Goal: Task Accomplishment & Management: Manage account settings

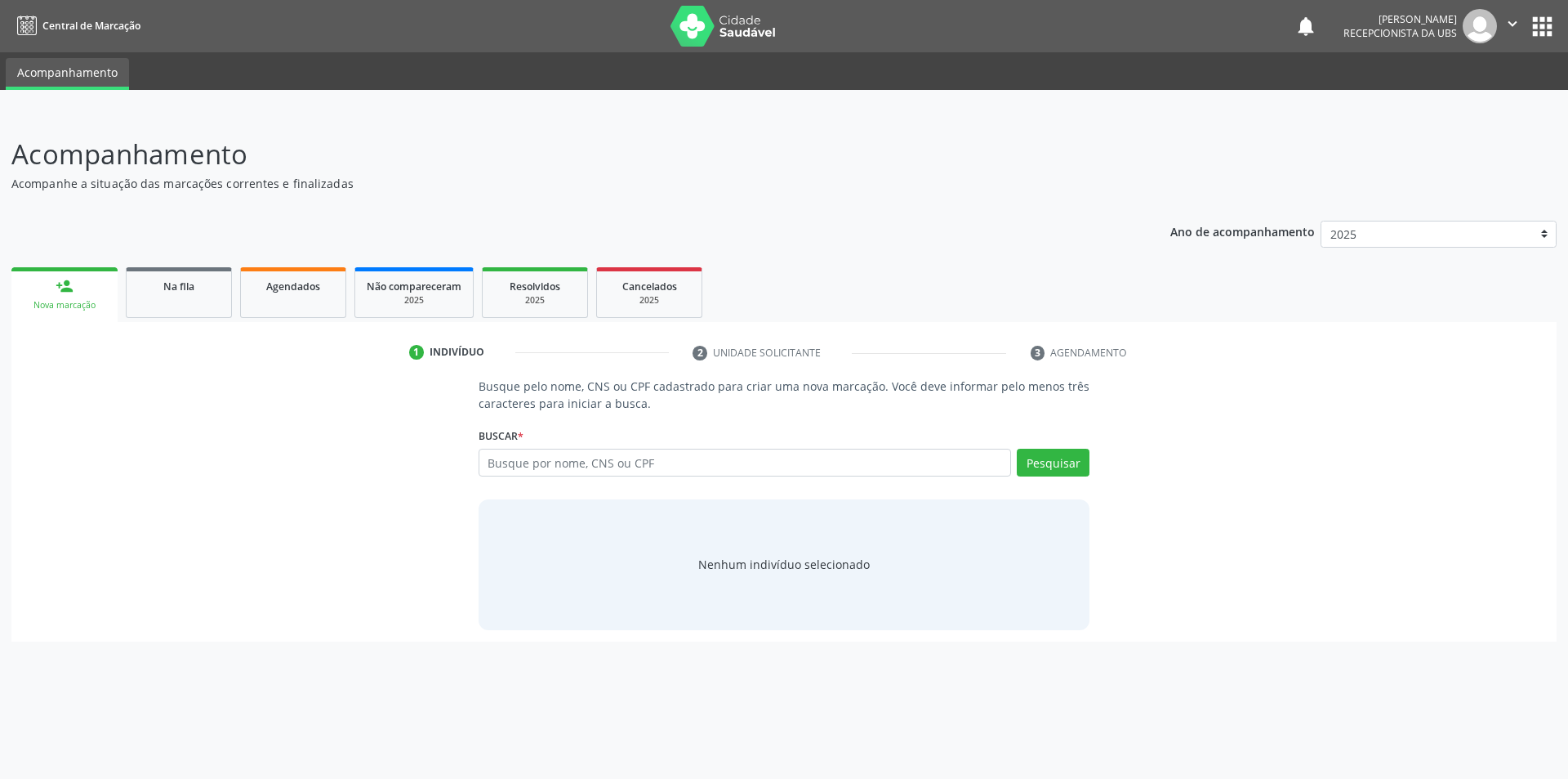
click at [62, 290] on div "person_add" at bounding box center [65, 286] width 18 height 18
click at [185, 291] on span "Na fila" at bounding box center [179, 286] width 31 height 14
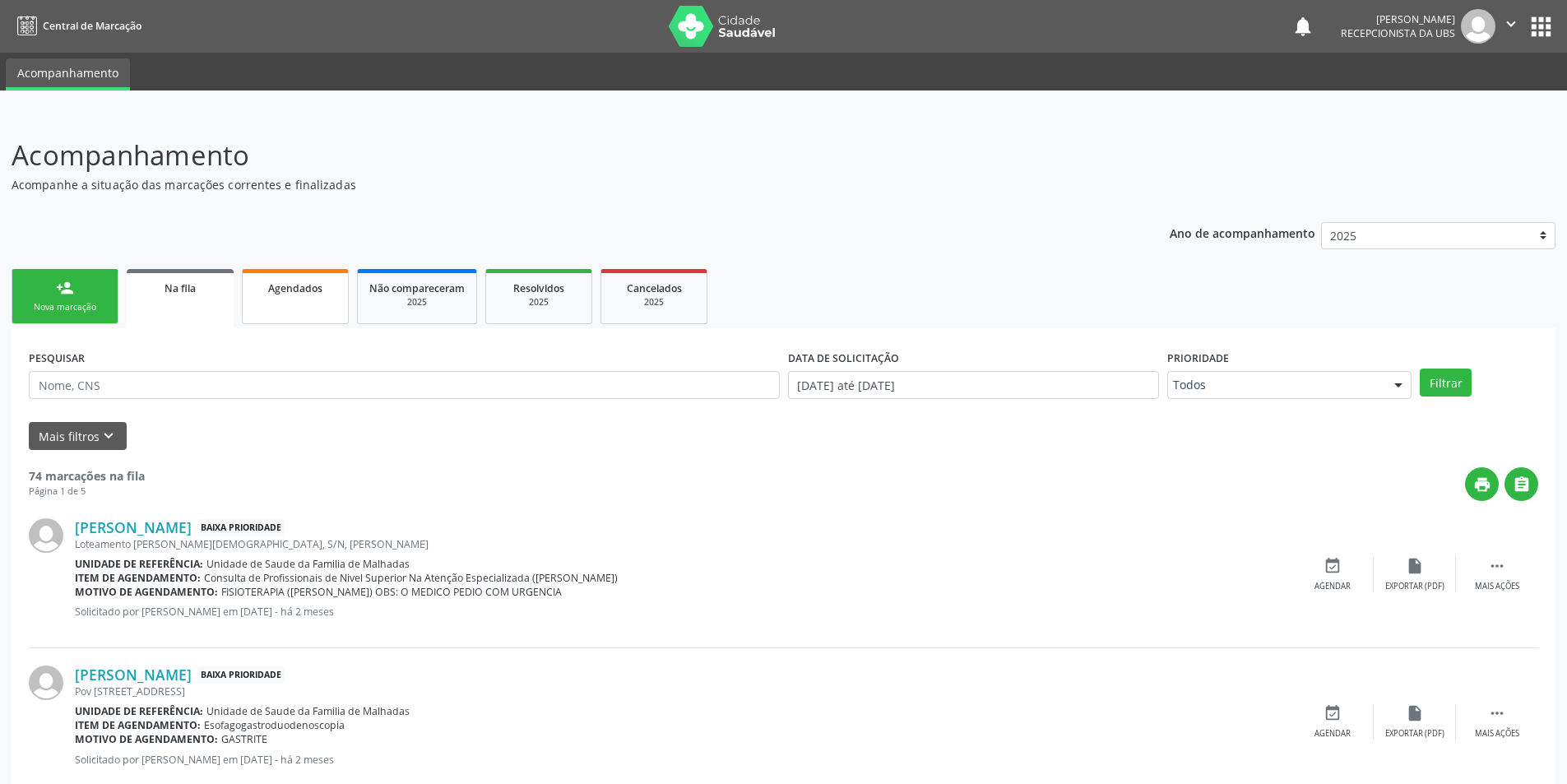
click at [272, 296] on link "Agendados" at bounding box center [296, 296] width 107 height 55
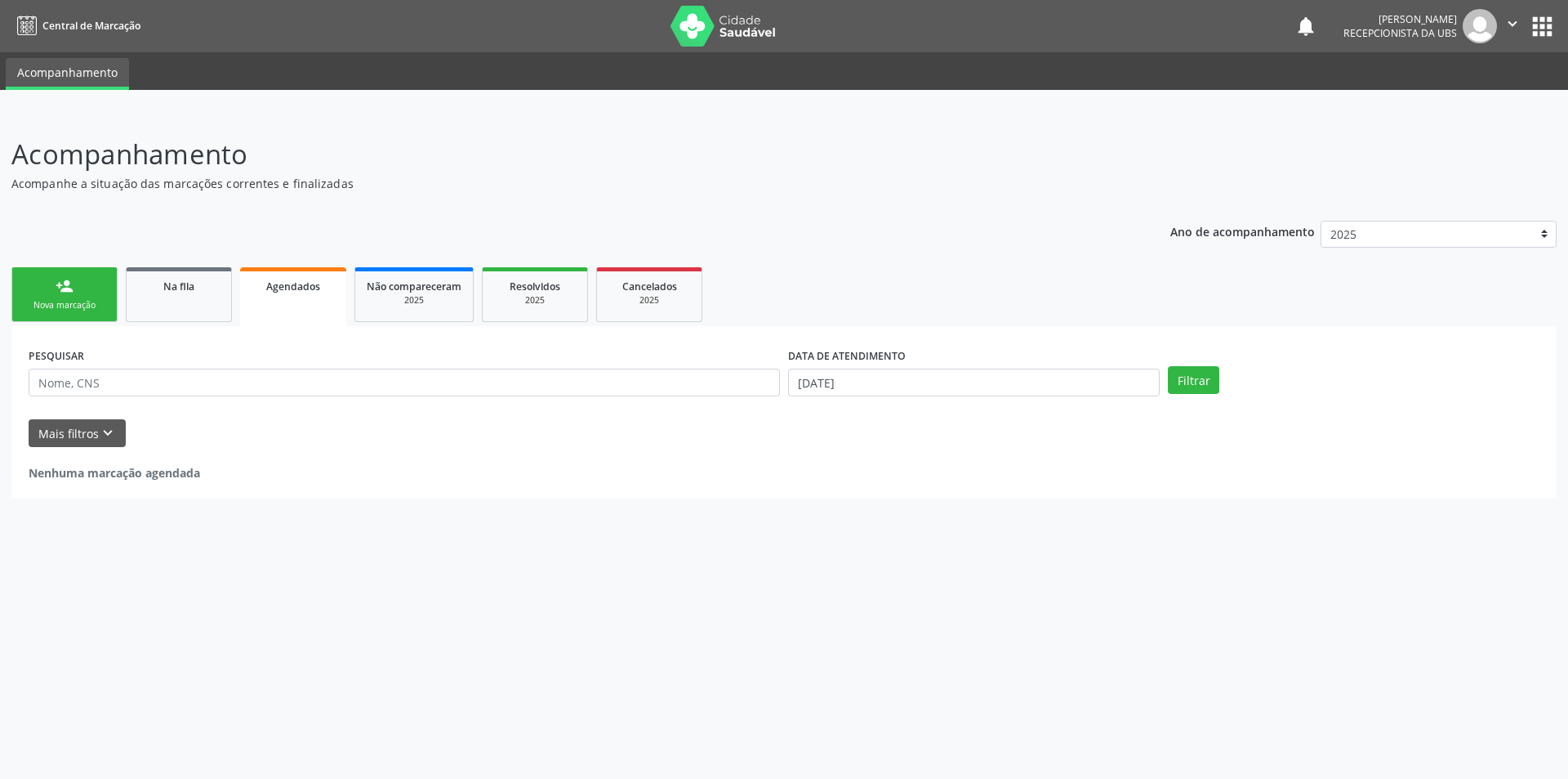
click at [270, 294] on link "Agendados" at bounding box center [293, 296] width 106 height 59
click at [199, 302] on link "Na fila" at bounding box center [179, 294] width 106 height 55
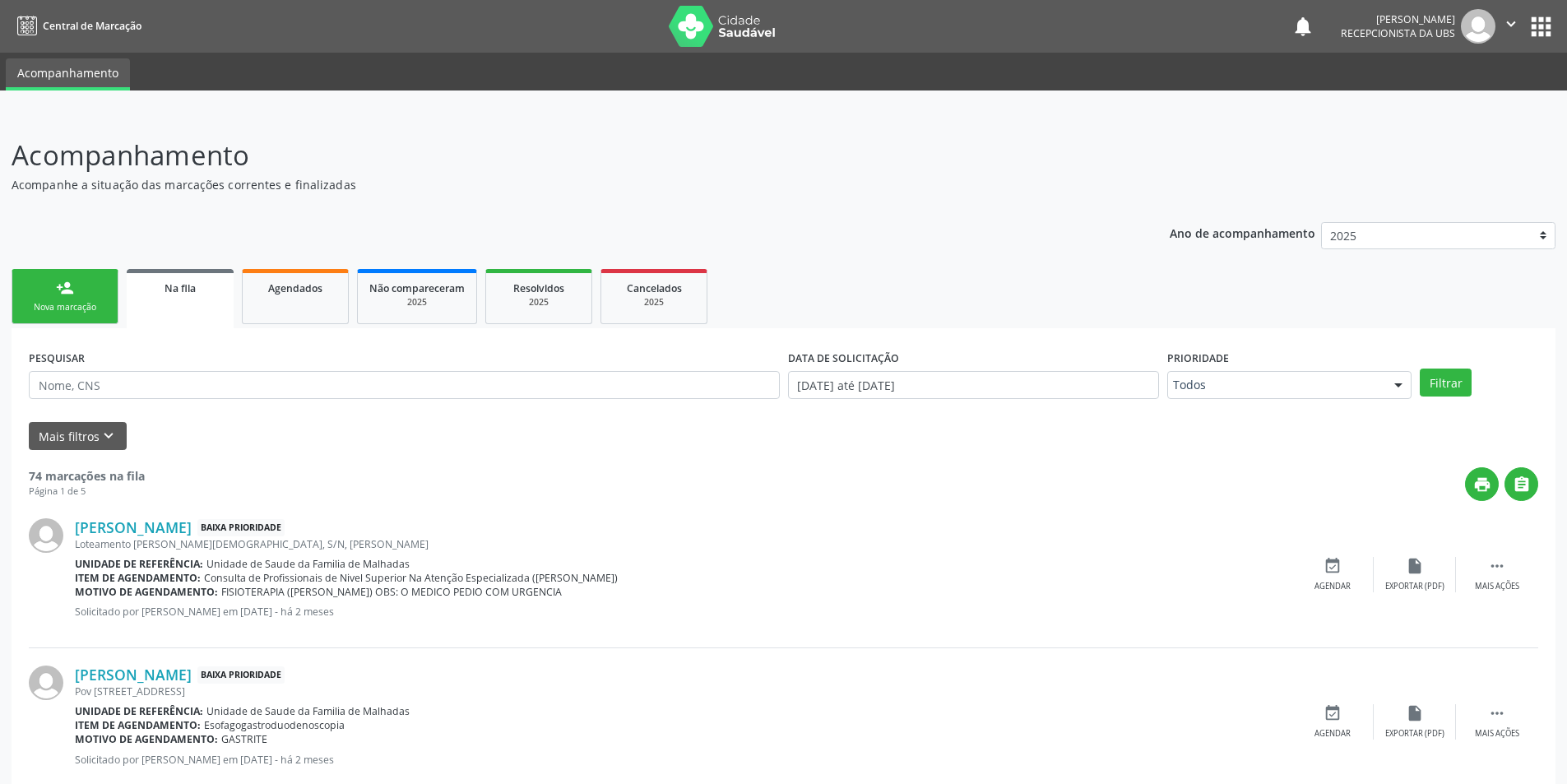
click at [71, 288] on div "person_add" at bounding box center [65, 287] width 18 height 18
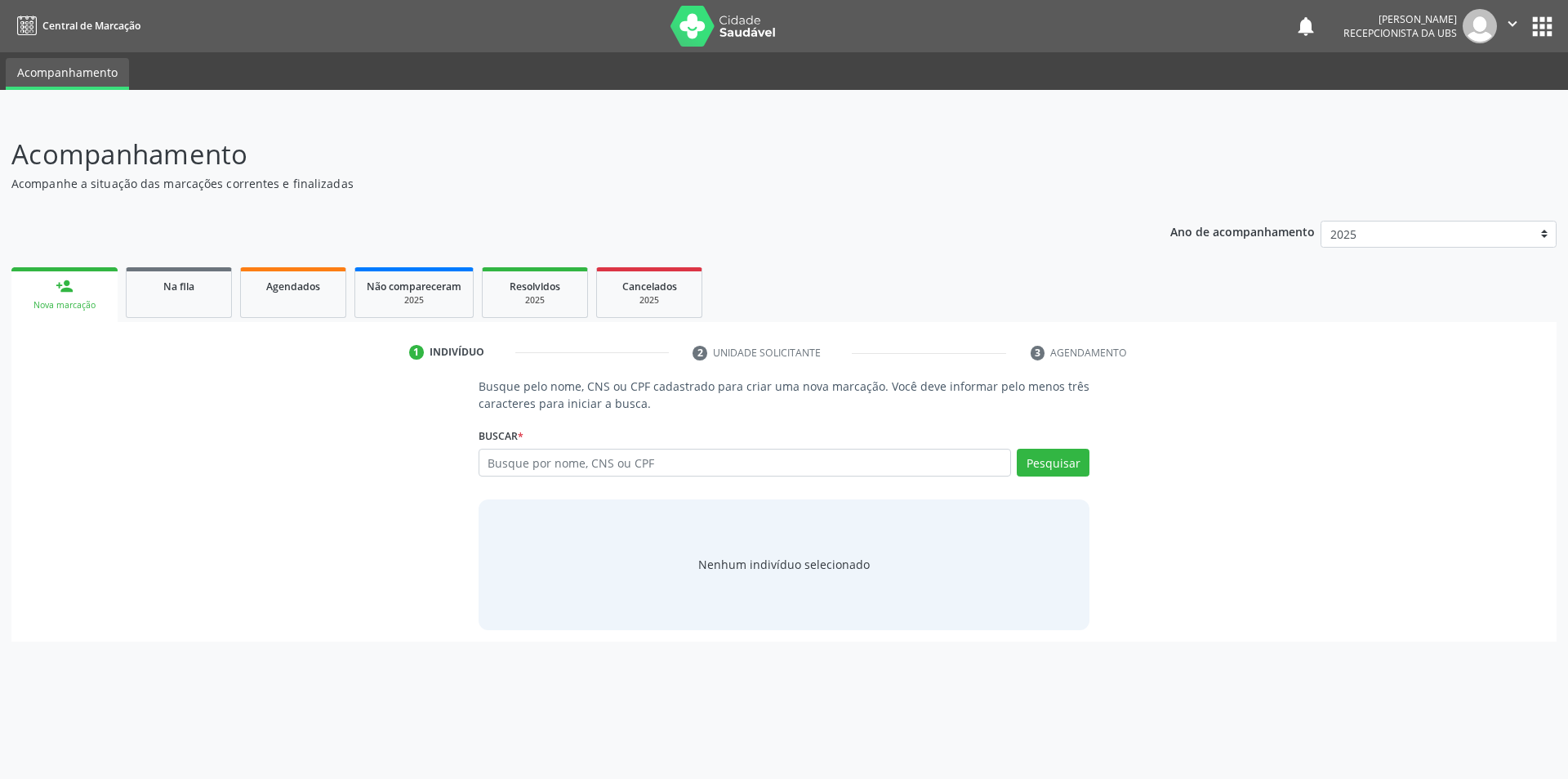
click at [58, 294] on div "person_add" at bounding box center [65, 286] width 18 height 18
click at [706, 459] on input "text" at bounding box center [744, 462] width 533 height 27
type input "706705762646820"
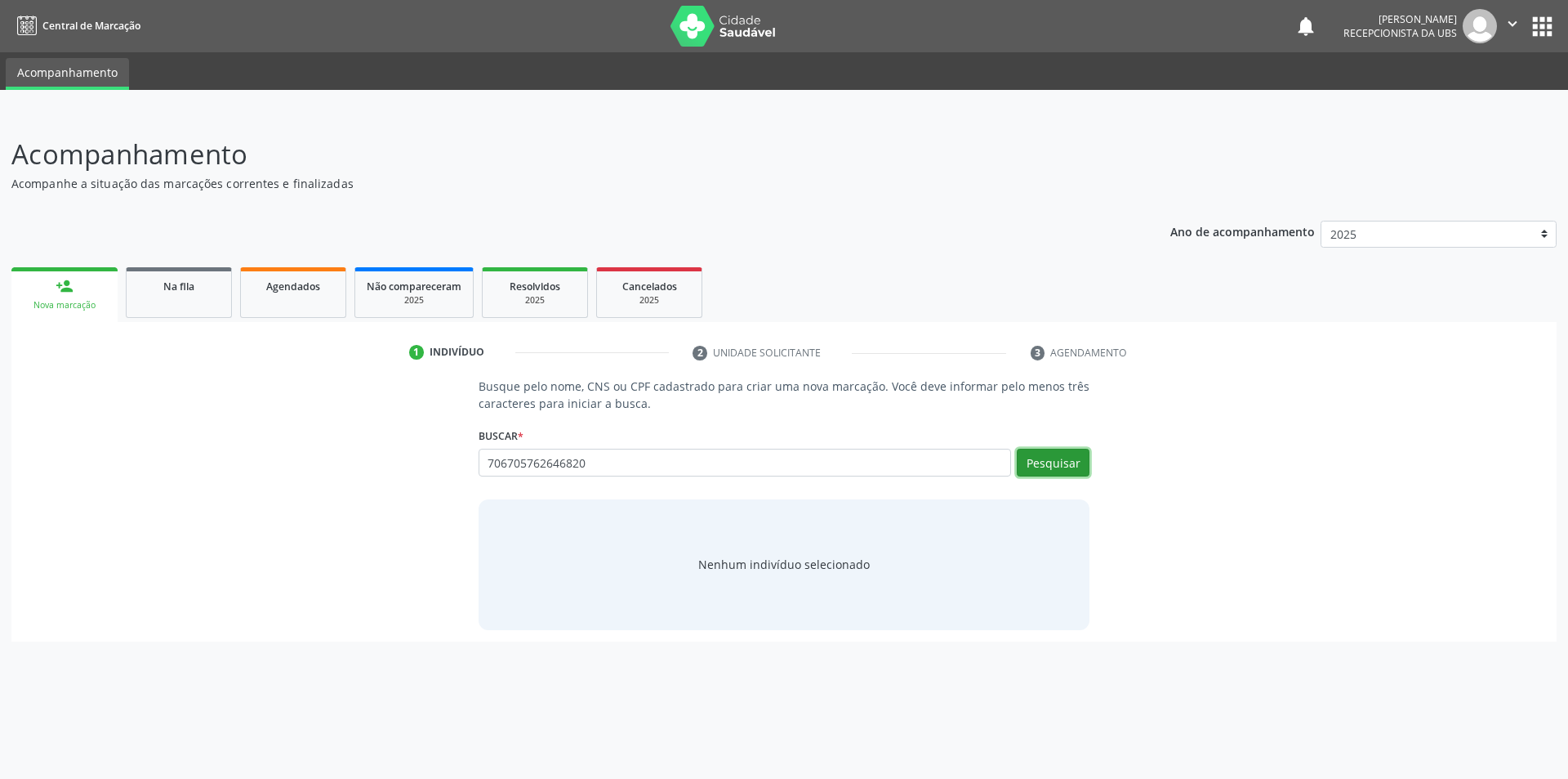
click at [1041, 461] on button "Pesquisar" at bounding box center [1053, 462] width 72 height 27
type input "7"
type input "898005830214948"
click at [1038, 470] on button "Pesquisar" at bounding box center [1053, 462] width 72 height 27
type input "898005830214948"
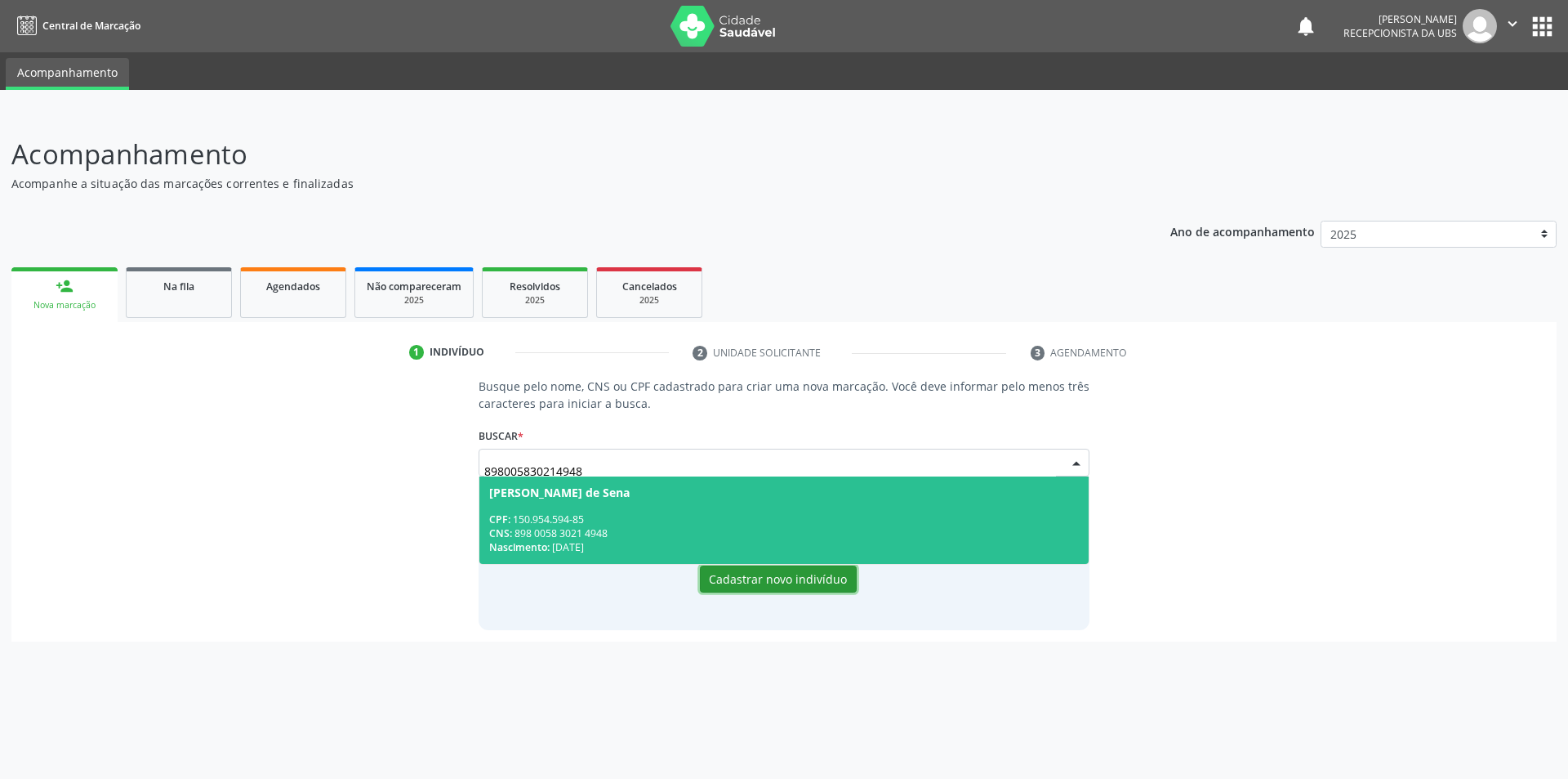
click at [778, 578] on button "Cadastrar novo indivíduo" at bounding box center [778, 578] width 156 height 27
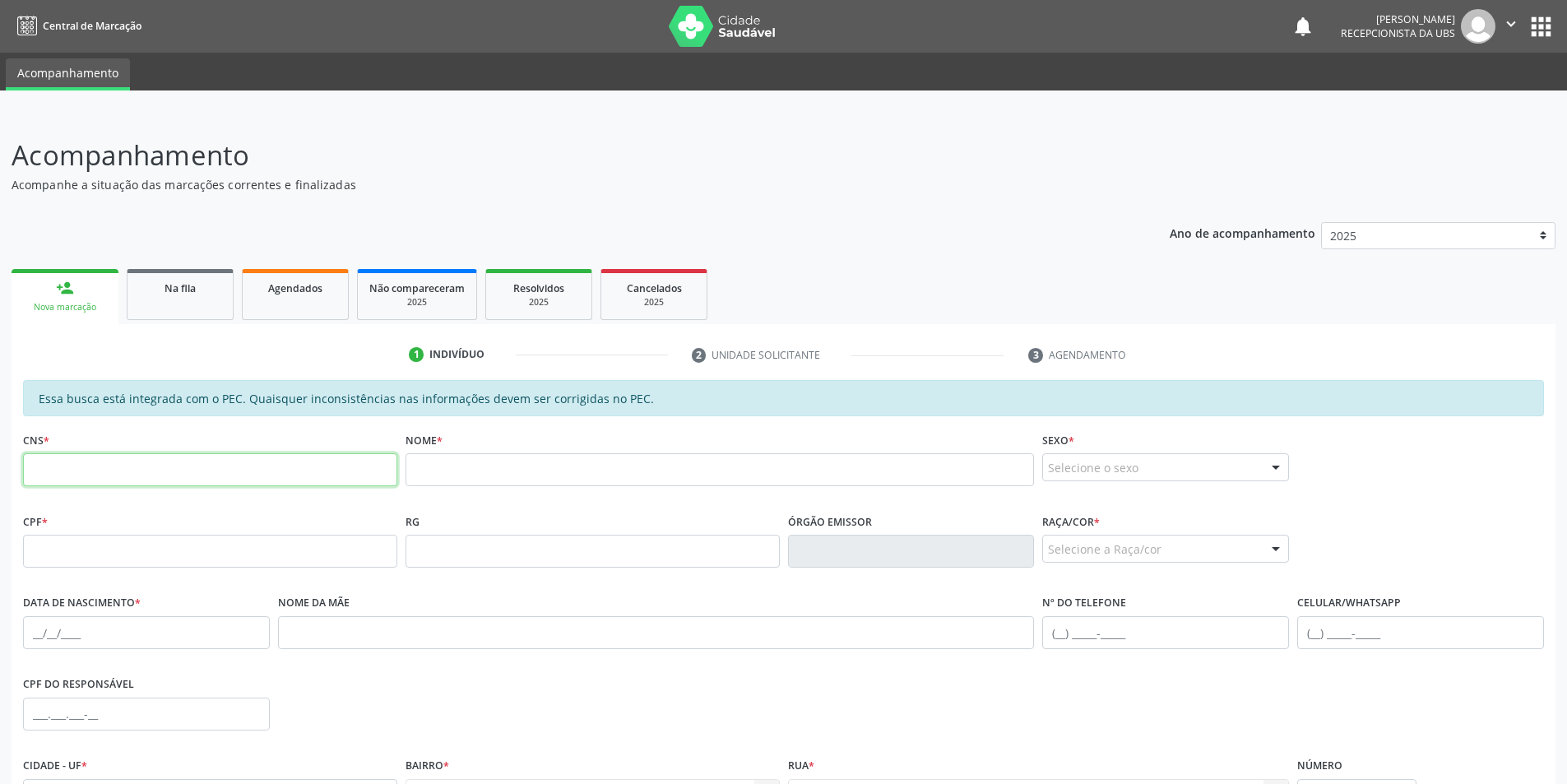
click at [127, 481] on input "text" at bounding box center [210, 469] width 374 height 33
type input "898 0058 3021 4948"
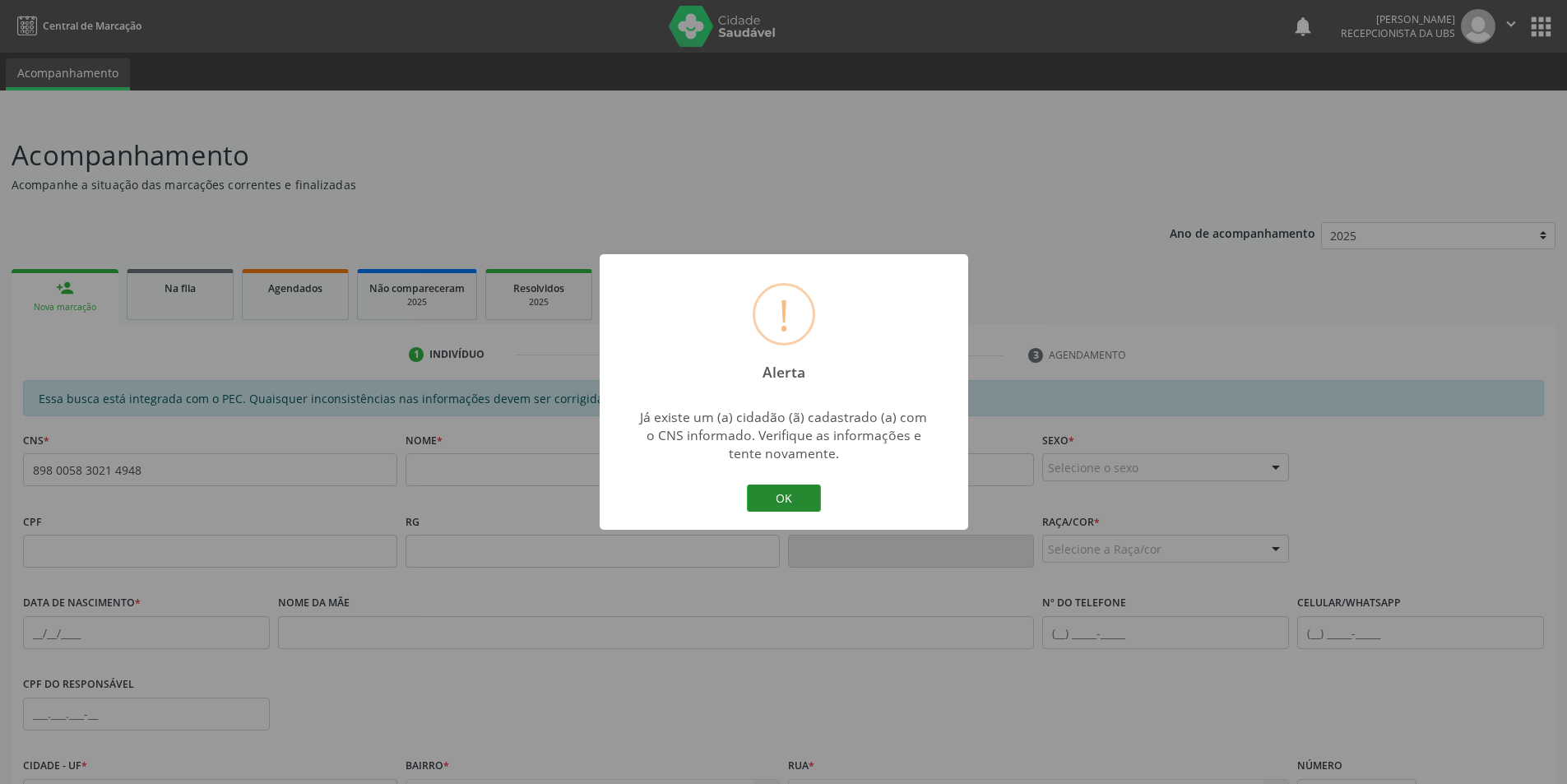
click at [792, 492] on button "OK" at bounding box center [784, 497] width 74 height 28
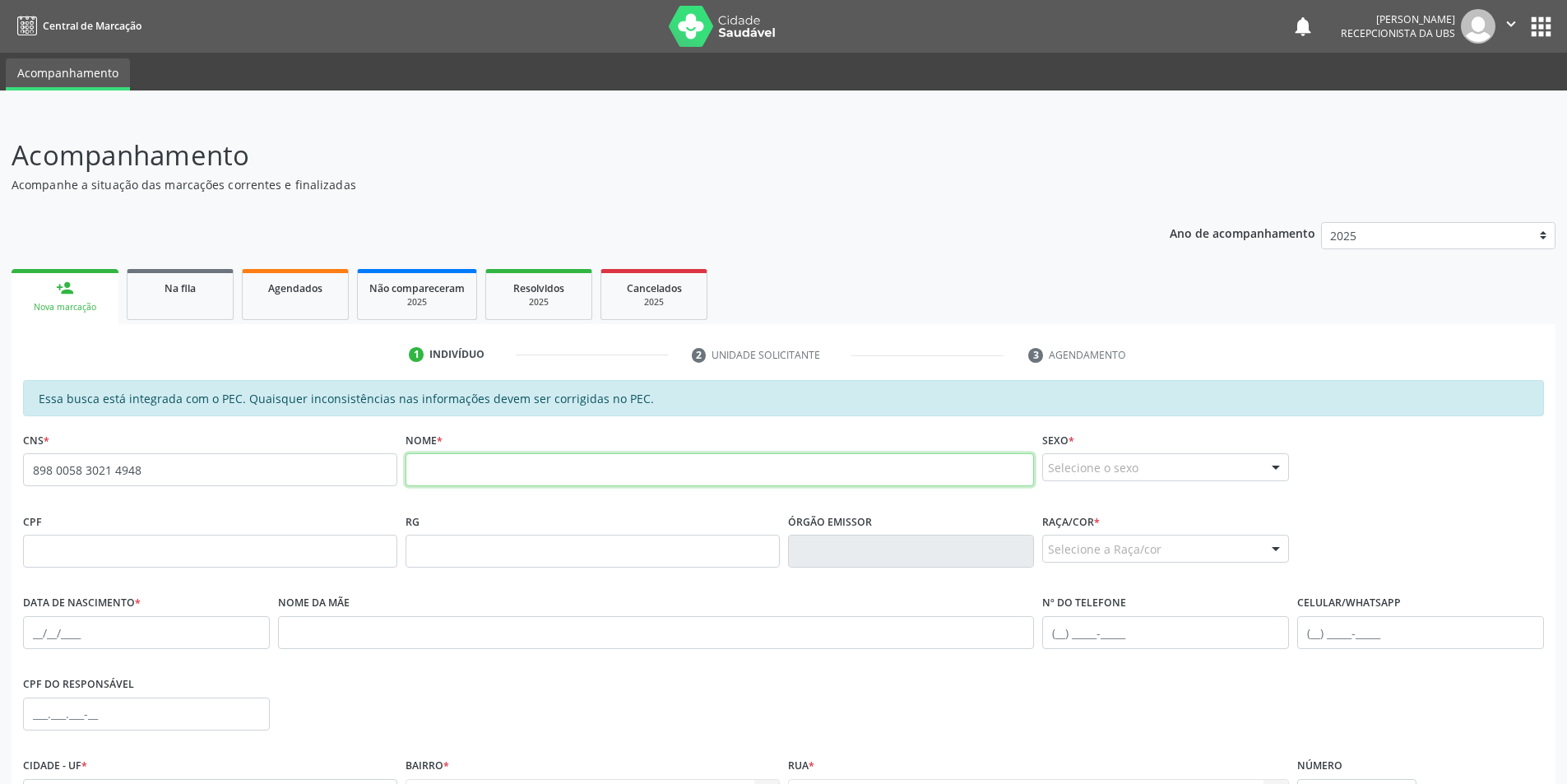
click at [469, 478] on input "text" at bounding box center [720, 469] width 629 height 33
type input "[PERSON_NAME] de sena"
click at [142, 553] on input "text" at bounding box center [210, 551] width 374 height 33
type input "150.954.594-85"
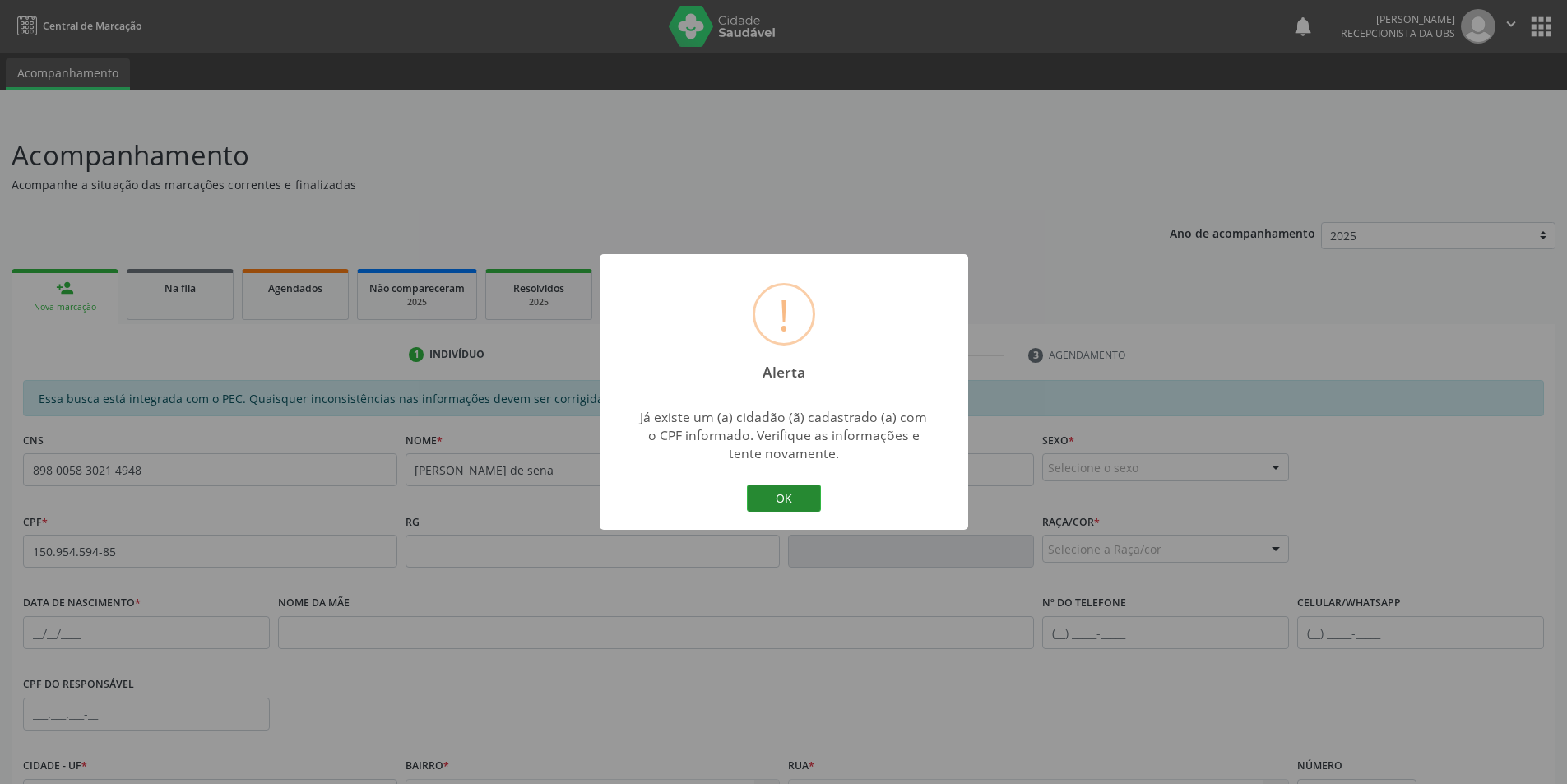
click at [782, 497] on button "OK" at bounding box center [784, 497] width 74 height 28
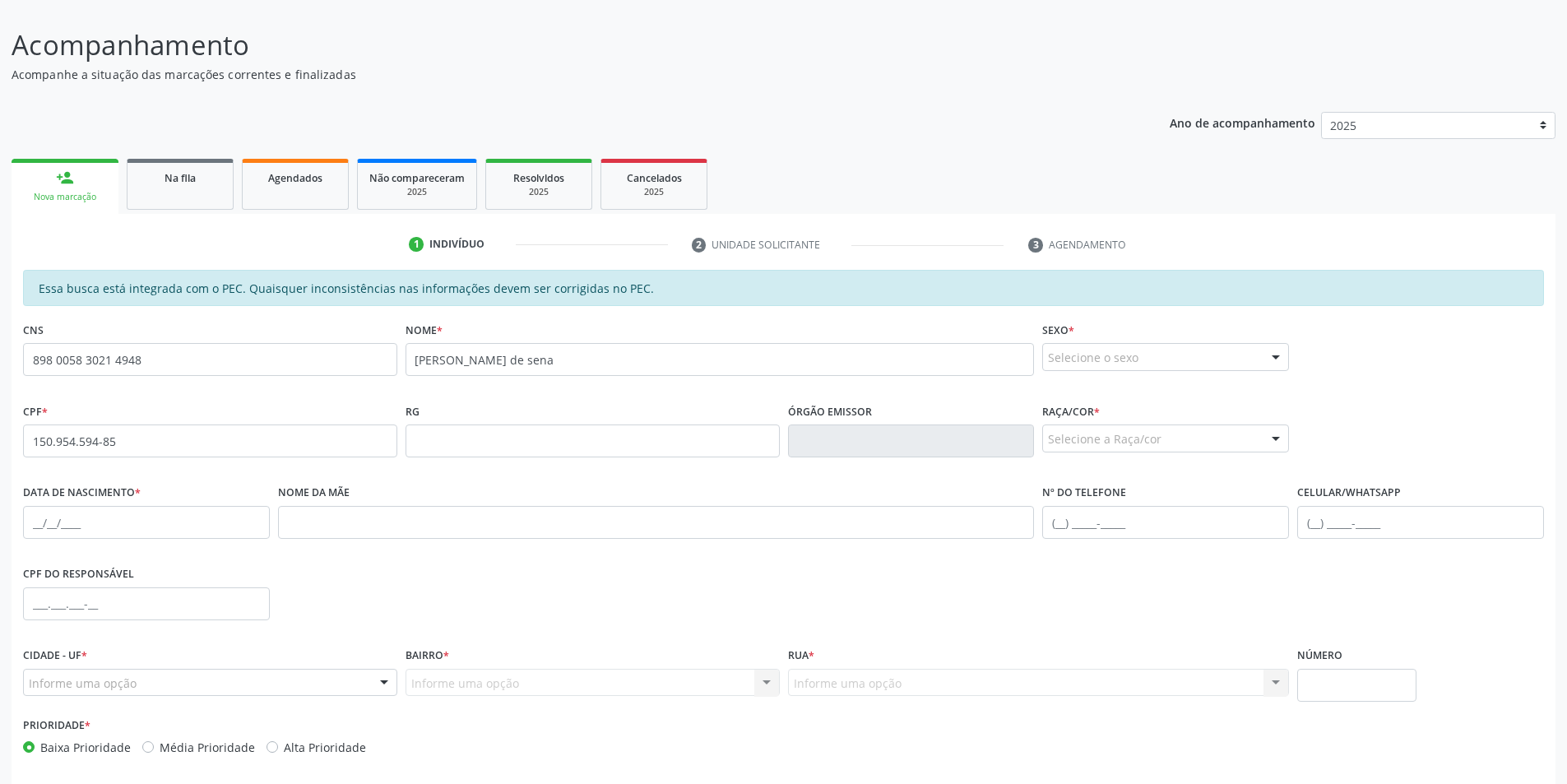
scroll to position [179, 0]
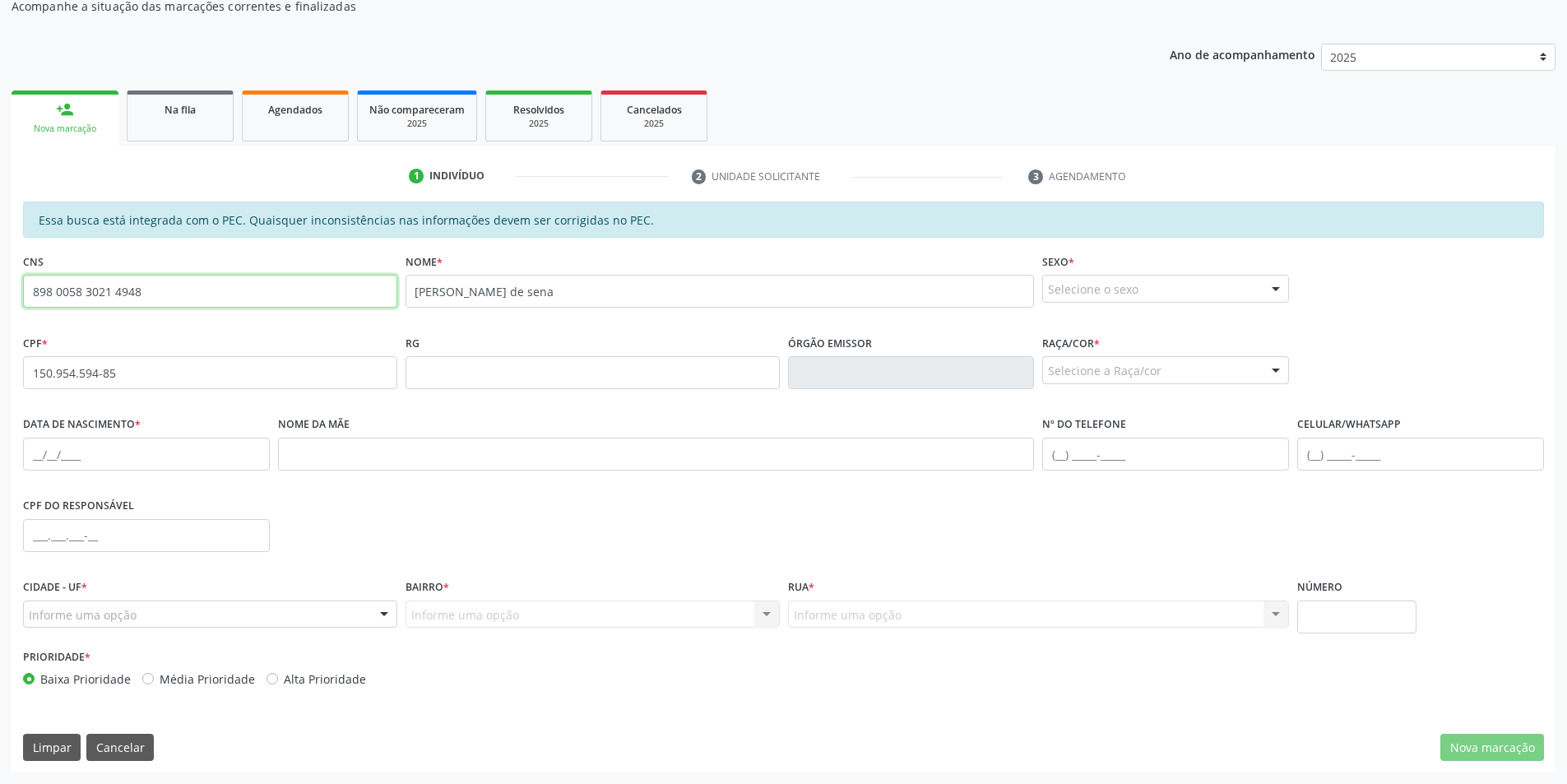
click at [190, 299] on input "898 0058 3021 4948" at bounding box center [210, 291] width 374 height 33
type input "8"
type input "705 0080 2395 8858"
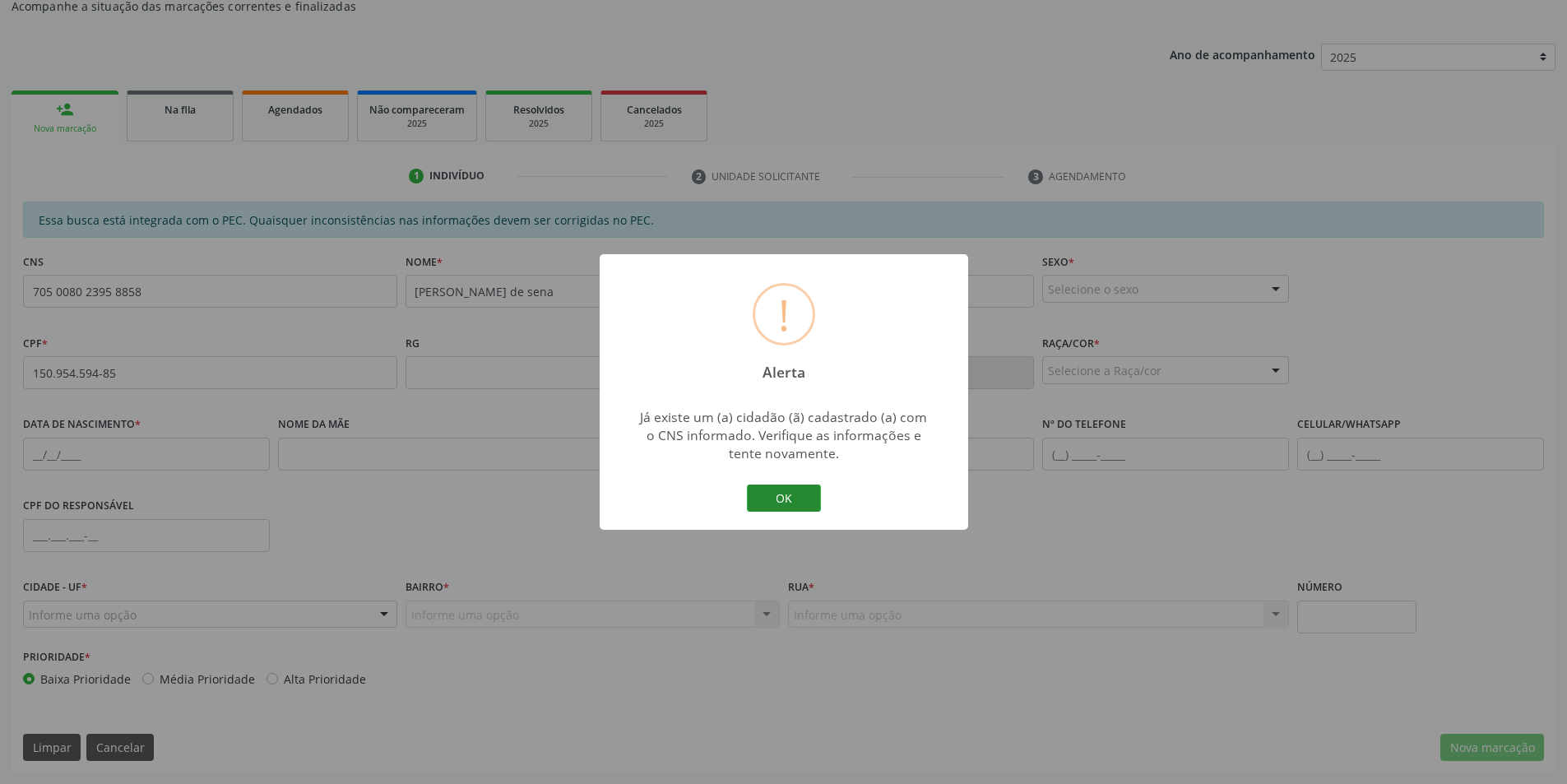
click at [767, 503] on button "OK" at bounding box center [784, 497] width 74 height 28
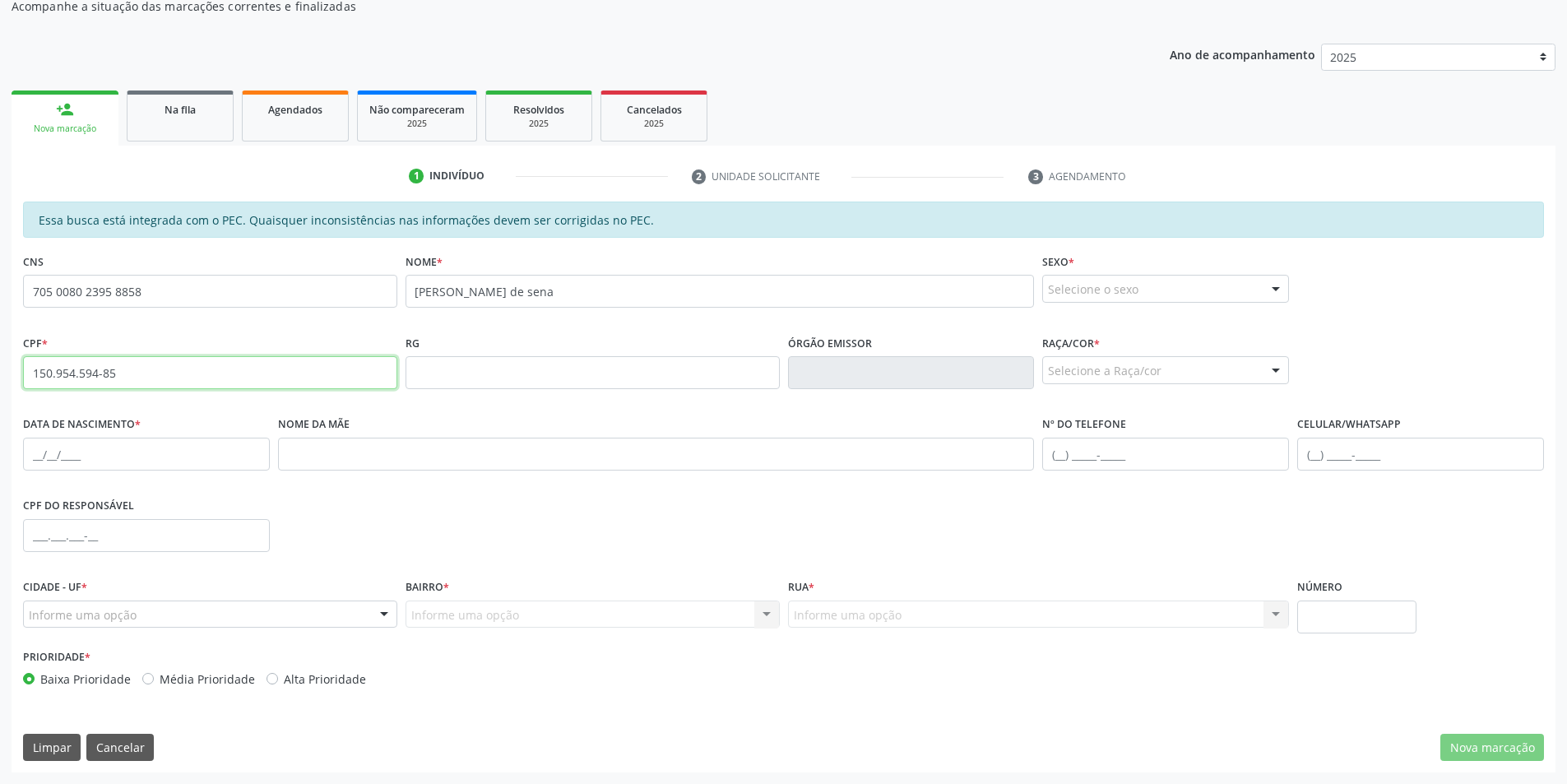
click at [141, 381] on input "150.954.594-85" at bounding box center [210, 372] width 374 height 33
type input "1"
click at [567, 296] on input "[PERSON_NAME] de sena" at bounding box center [720, 291] width 629 height 33
type input "c"
click at [144, 291] on input "705 0080 2395 8858" at bounding box center [210, 291] width 374 height 33
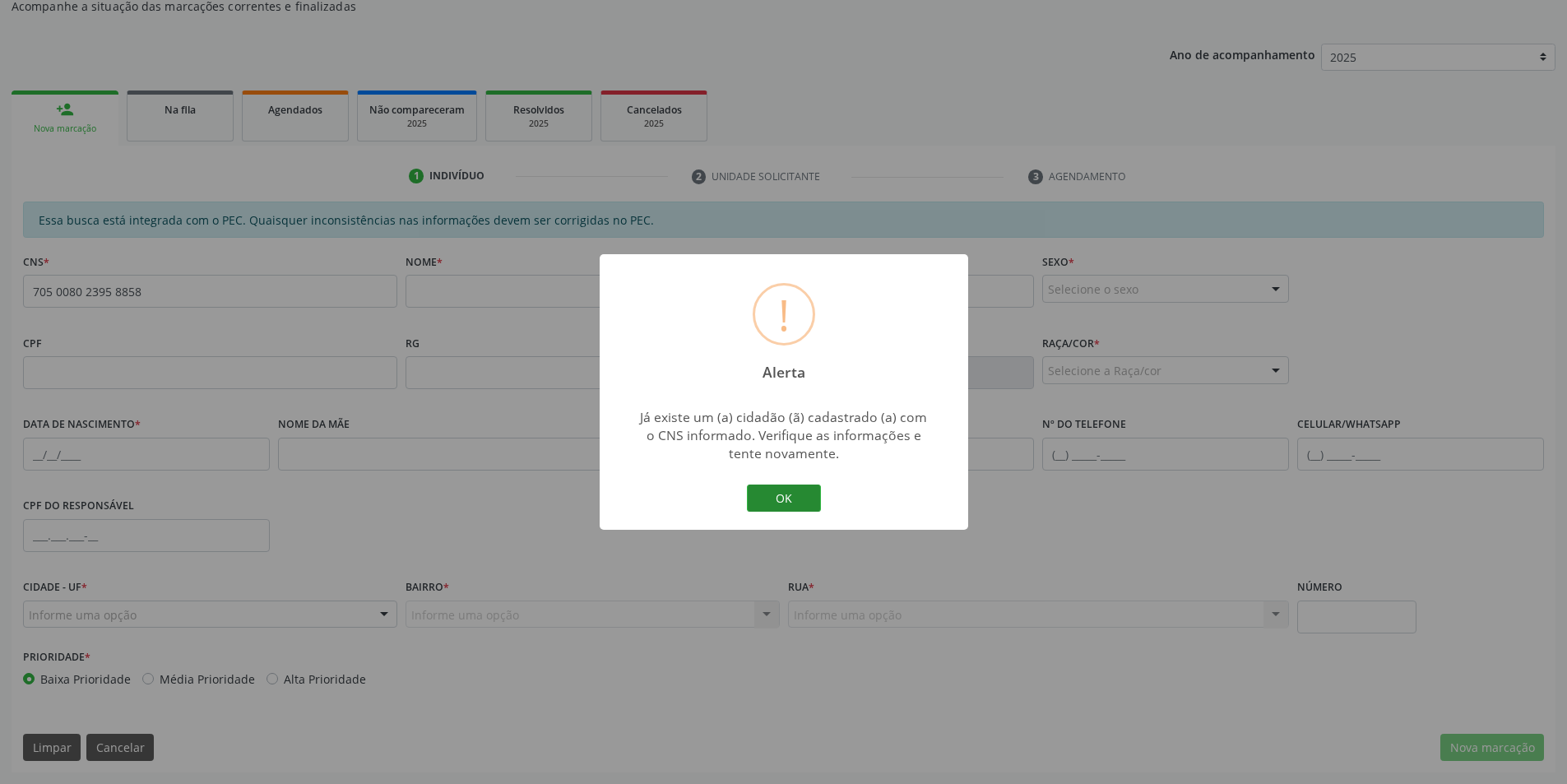
click at [790, 497] on button "OK" at bounding box center [784, 497] width 74 height 28
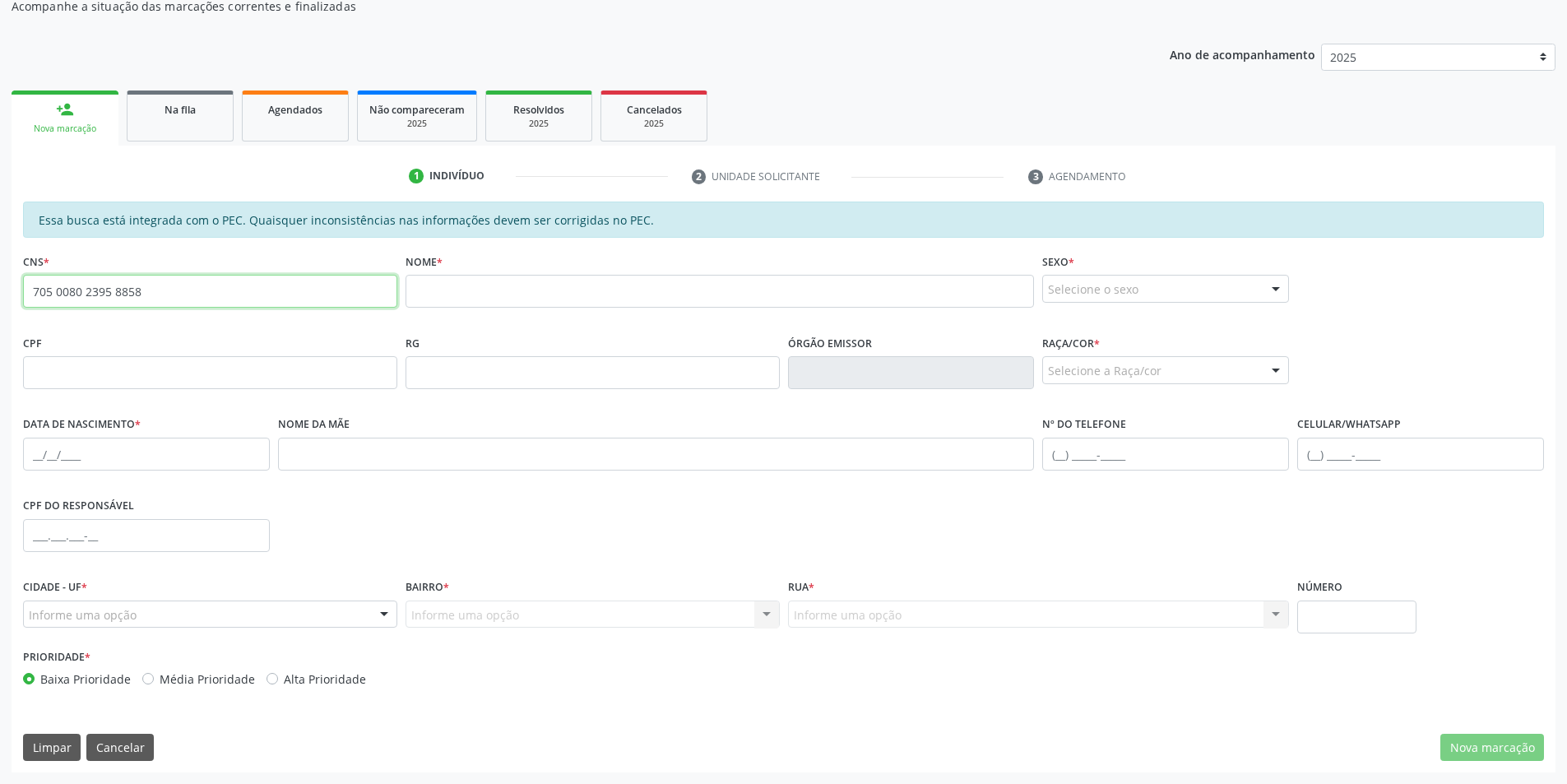
click at [161, 296] on input "705 0080 2395 8858" at bounding box center [210, 291] width 374 height 33
type input "7"
click at [37, 378] on input "text" at bounding box center [210, 372] width 374 height 33
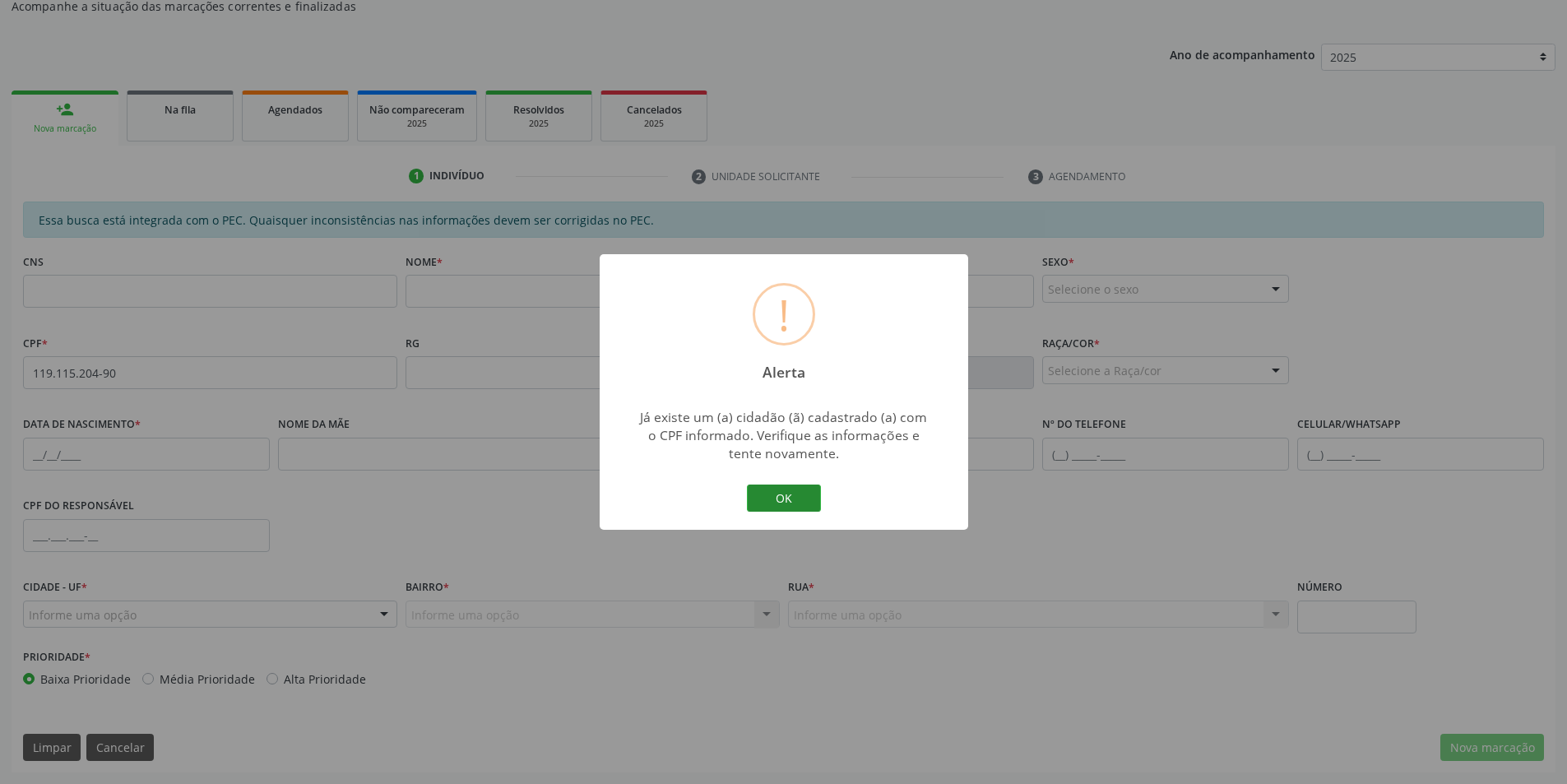
click at [776, 497] on button "OK" at bounding box center [784, 497] width 74 height 28
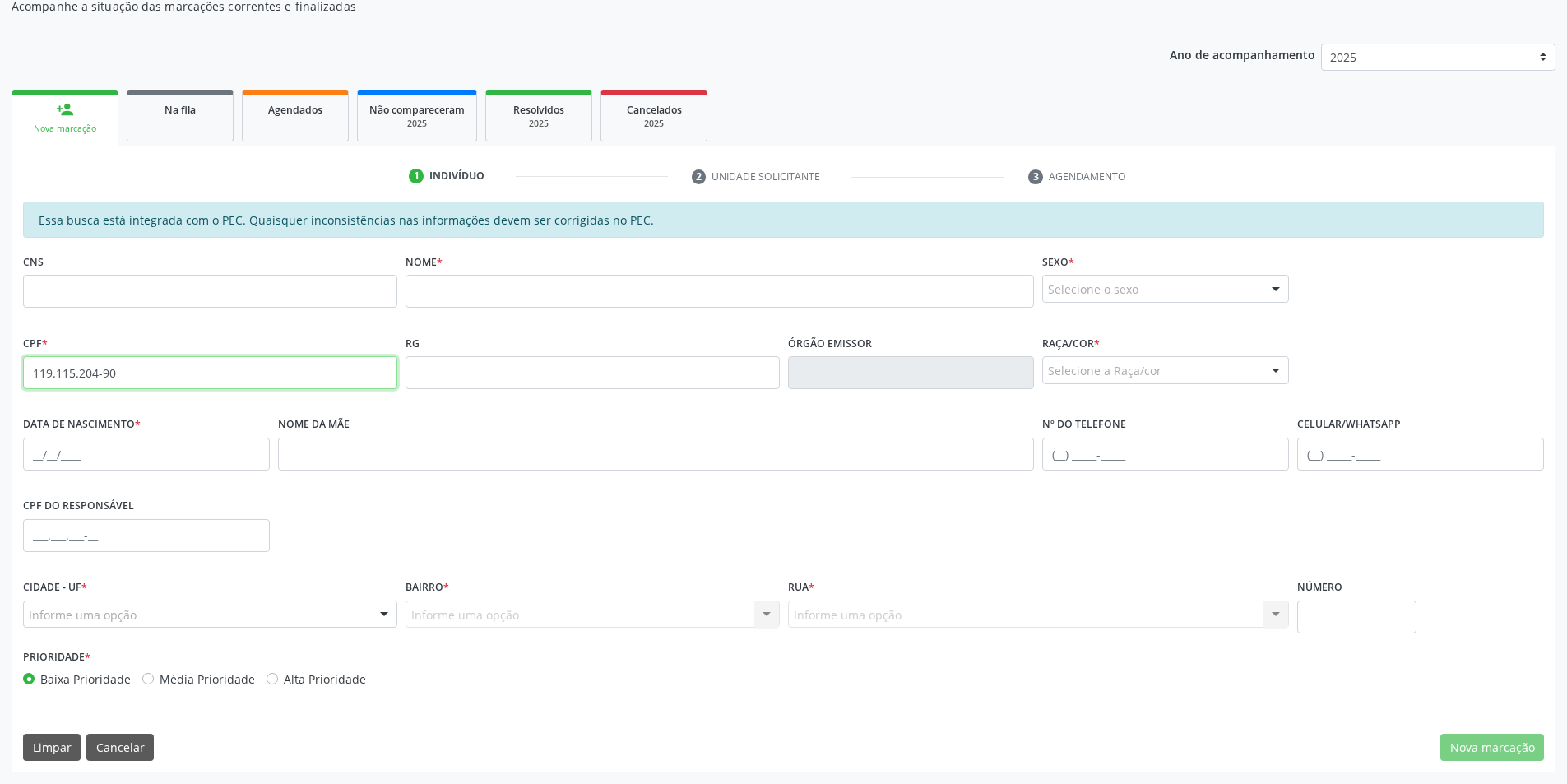
click at [162, 377] on input "119.115.204-90" at bounding box center [210, 372] width 374 height 33
type input "1"
click at [47, 285] on input "text" at bounding box center [210, 291] width 374 height 33
type input "1"
type input "705 0080 2395 8858"
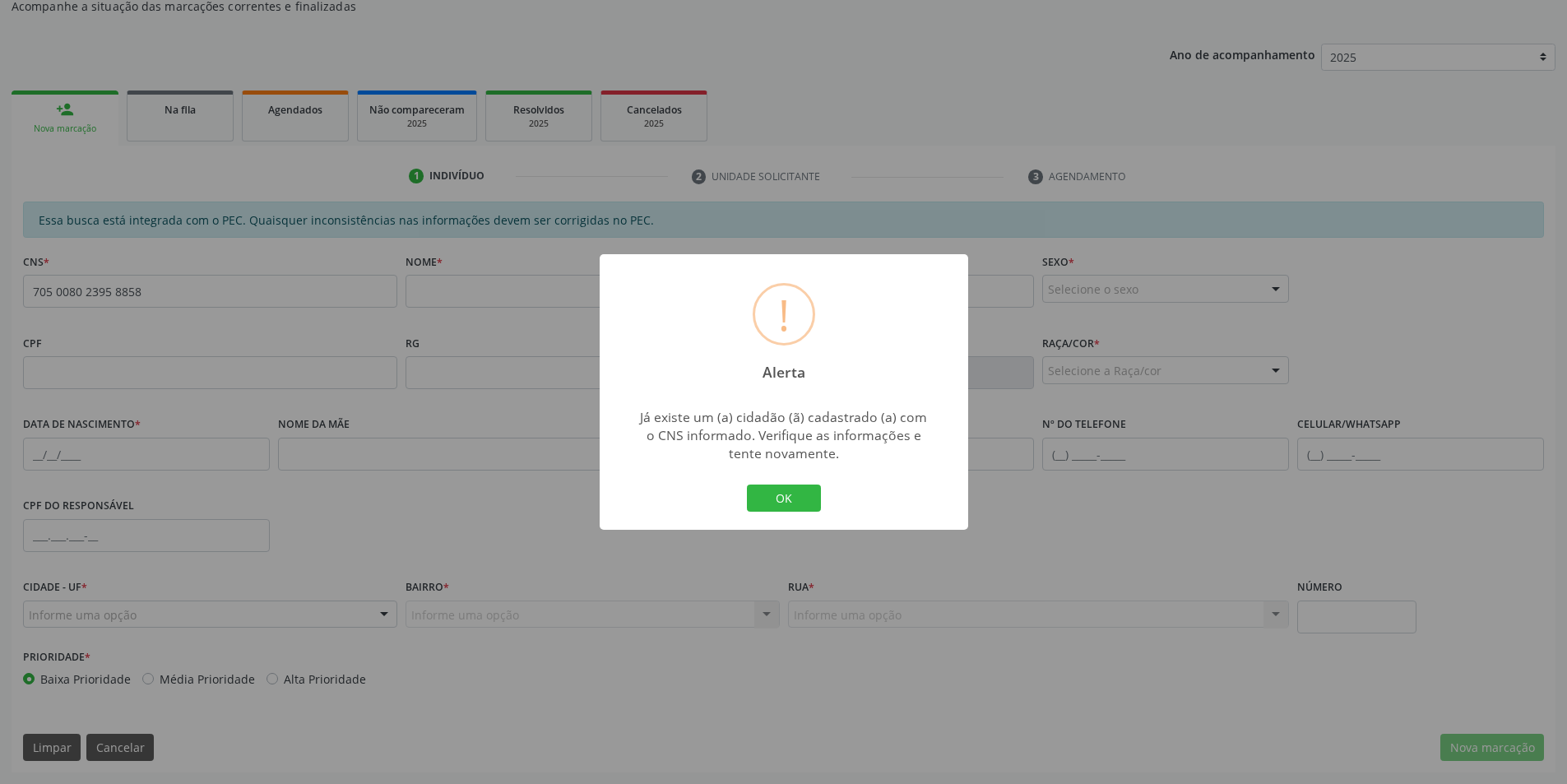
click at [767, 482] on div "OK Cancel" at bounding box center [783, 498] width 81 height 35
click at [767, 501] on button "OK" at bounding box center [784, 497] width 74 height 28
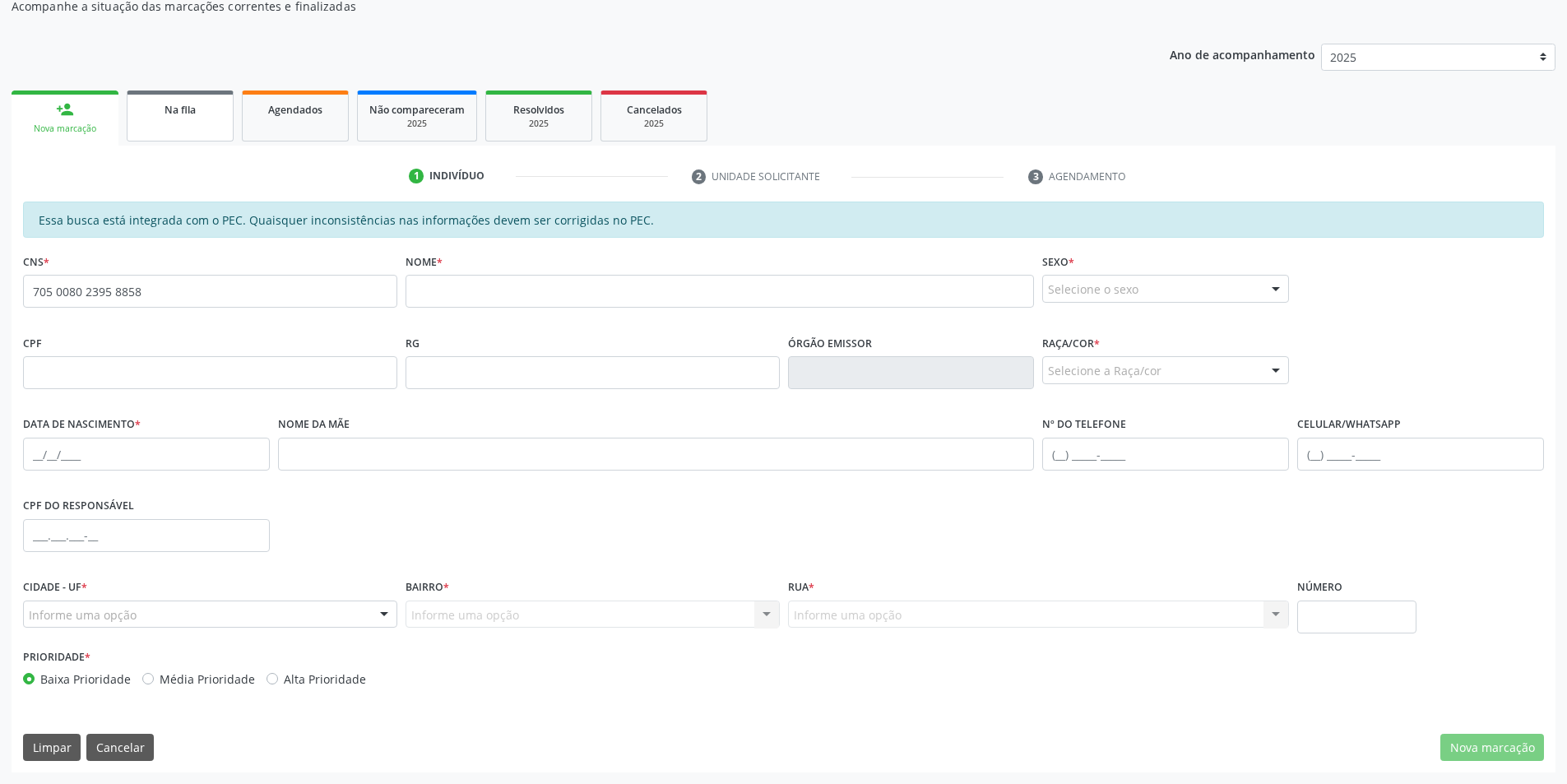
click at [202, 114] on div "Na fila" at bounding box center [180, 109] width 82 height 17
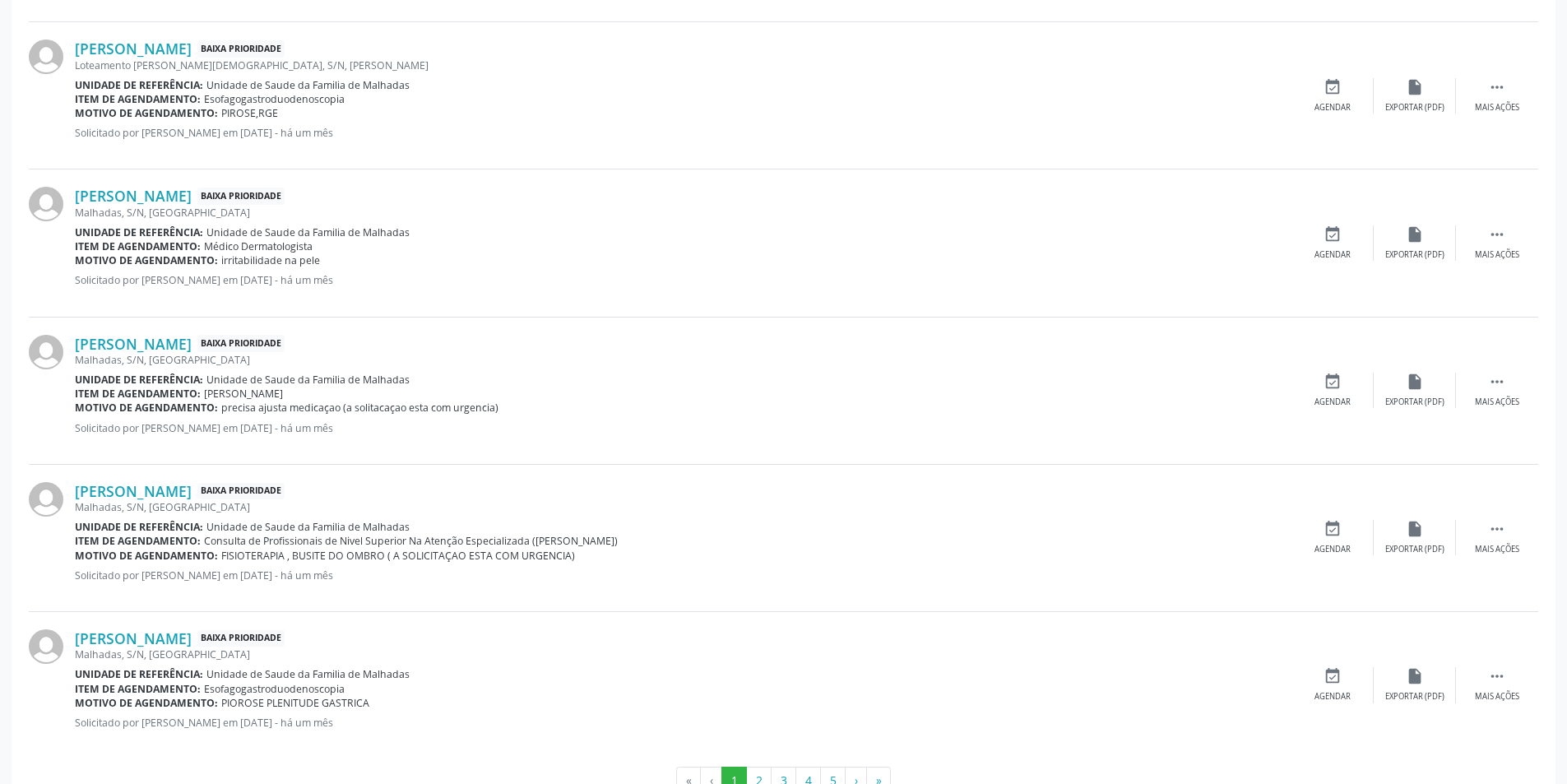
scroll to position [2003, 0]
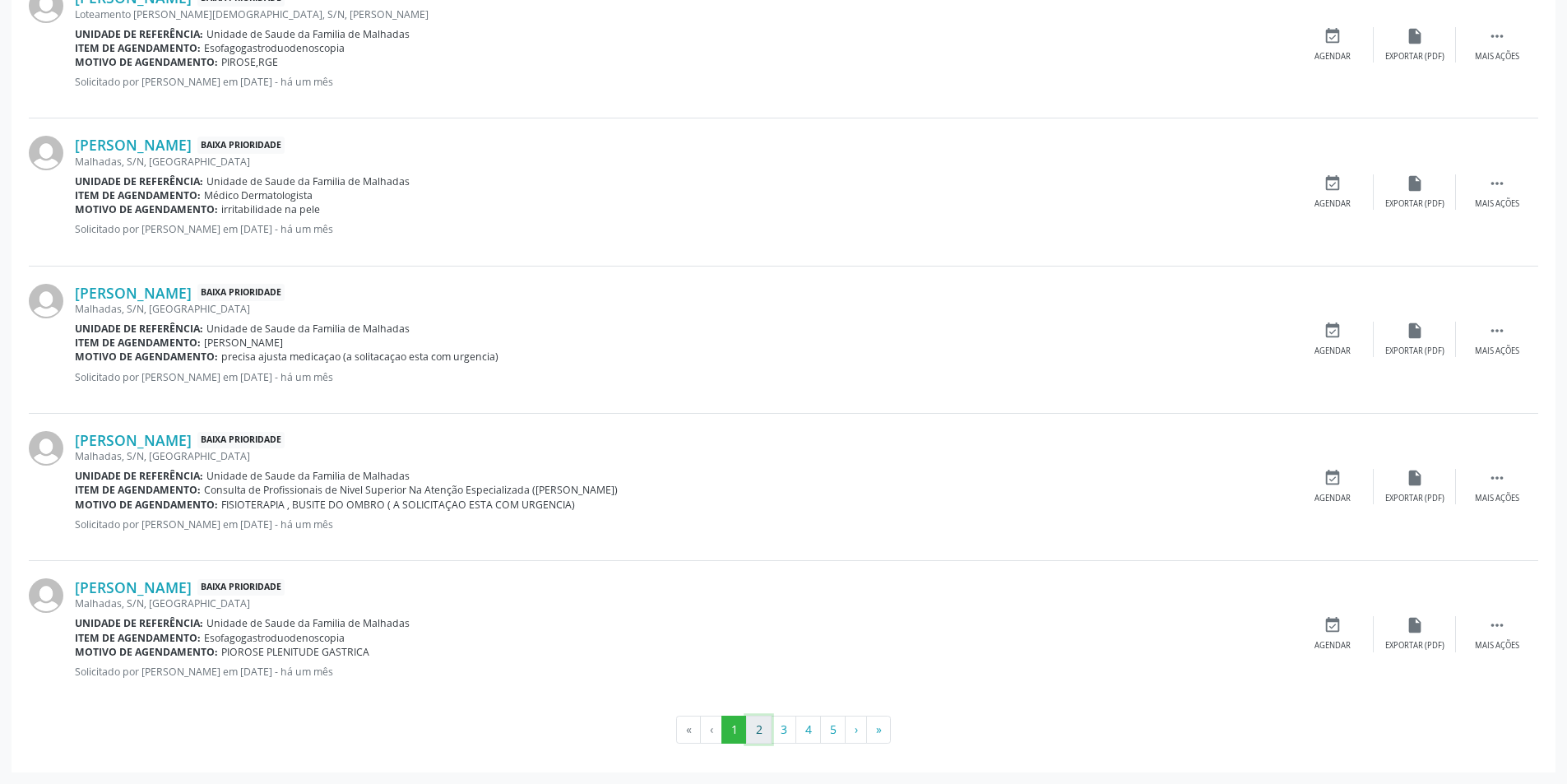
click at [752, 734] on button "2" at bounding box center [759, 729] width 26 height 28
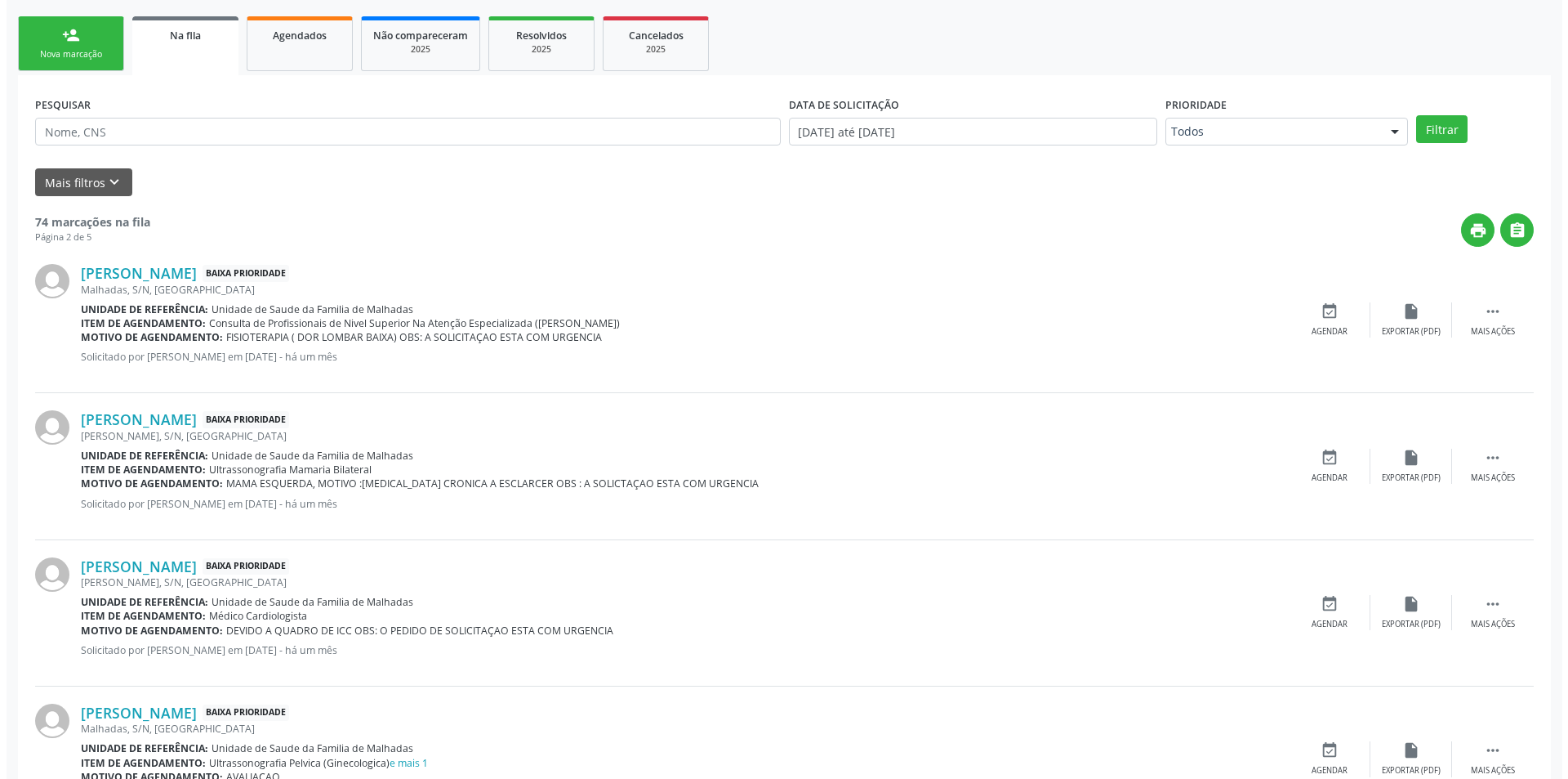
scroll to position [284, 0]
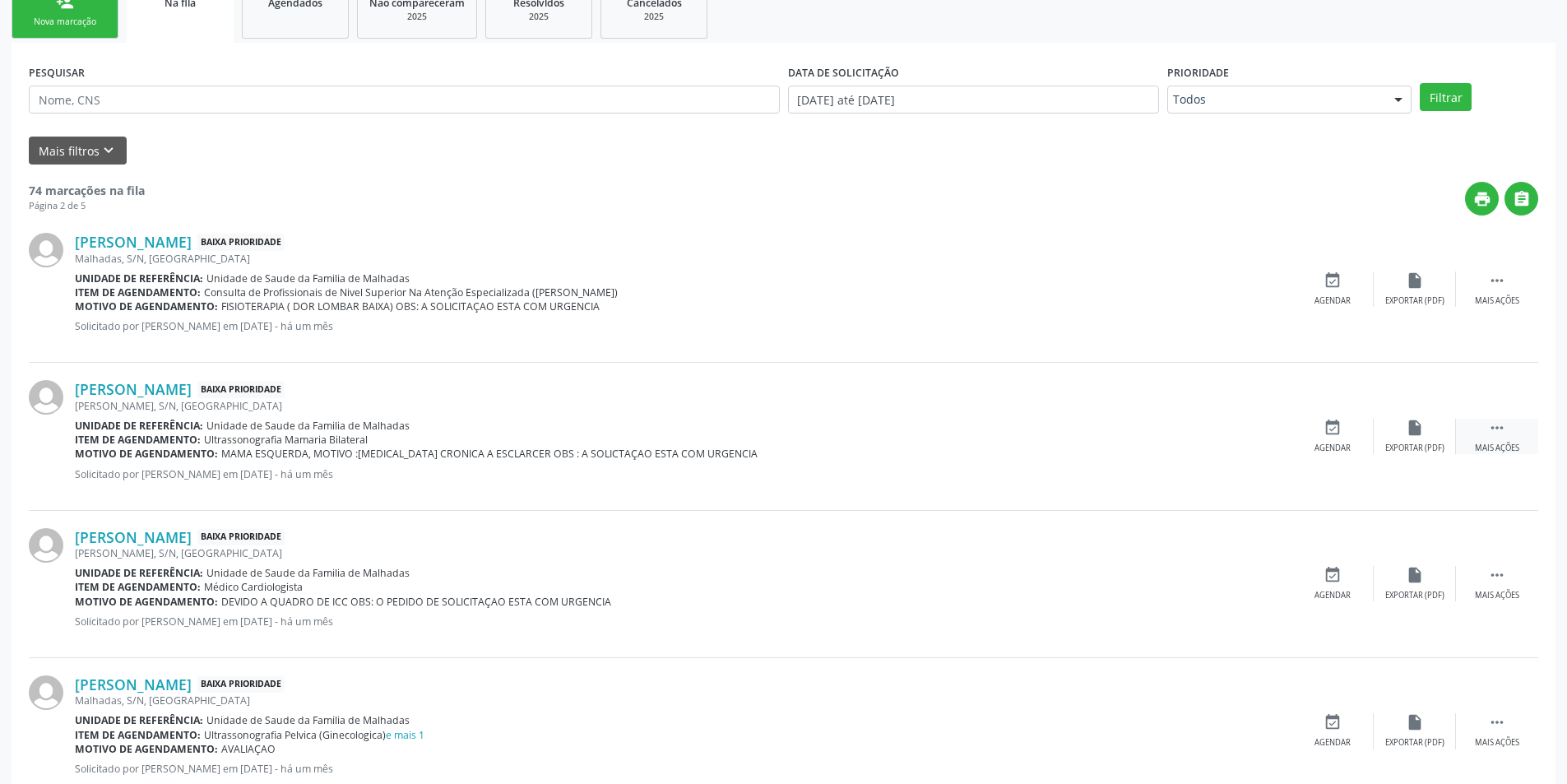
click at [1500, 428] on icon "" at bounding box center [1498, 427] width 18 height 18
click at [1332, 429] on icon "cancel" at bounding box center [1333, 427] width 18 height 18
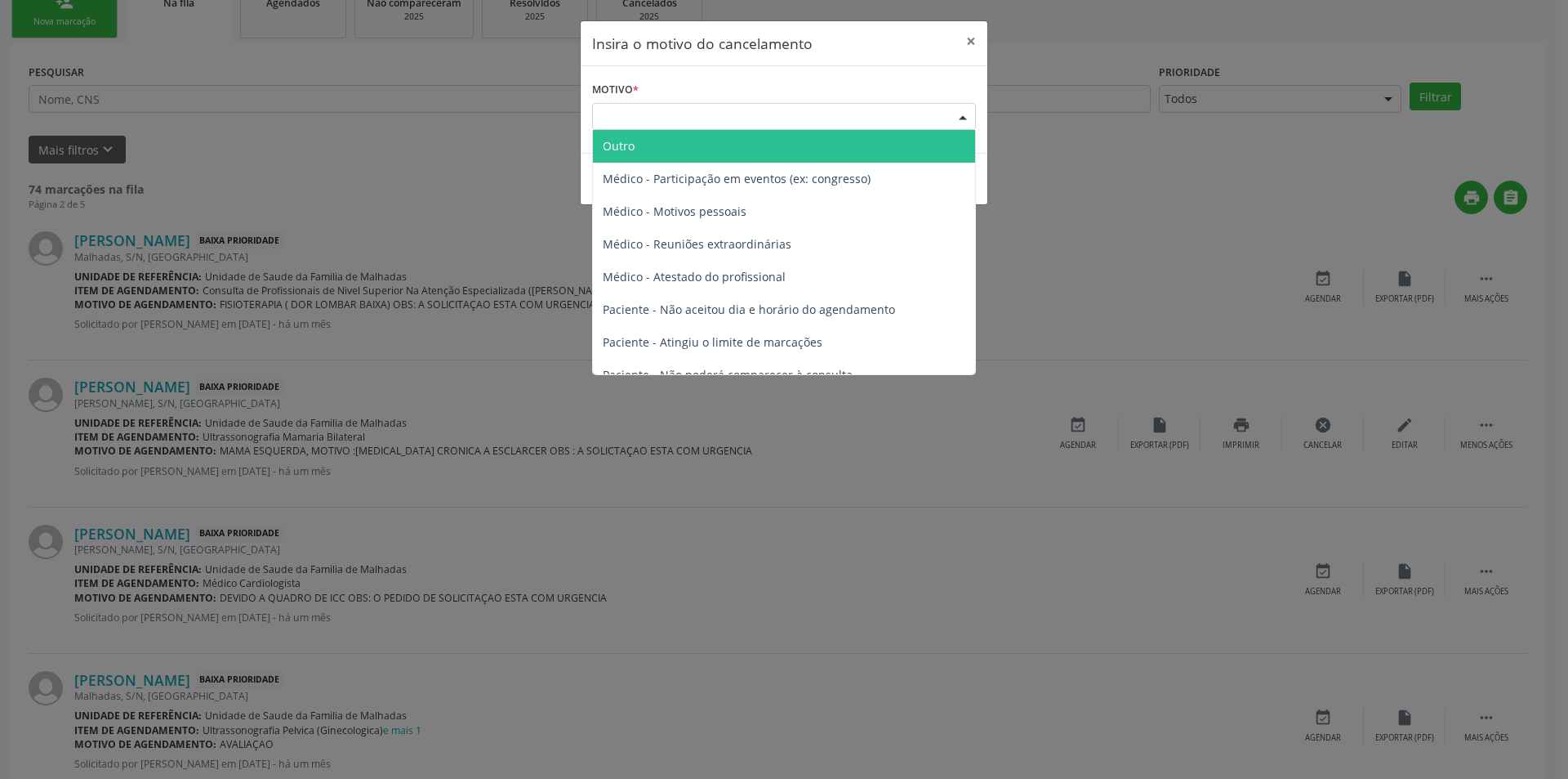
click at [660, 114] on div "Escolha o motivo" at bounding box center [784, 116] width 384 height 27
click at [645, 141] on span "Outro" at bounding box center [784, 146] width 382 height 33
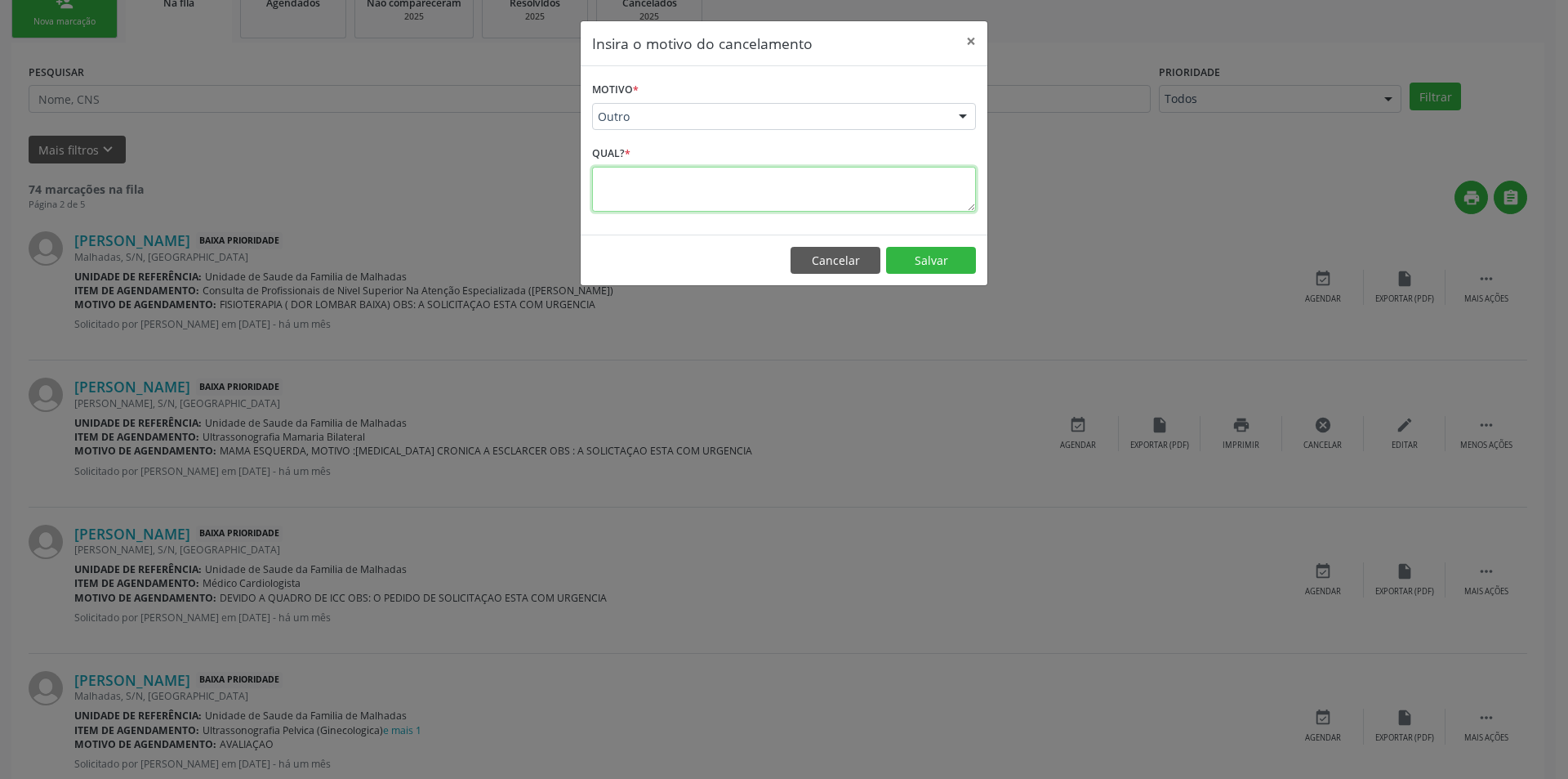
click at [638, 180] on textarea at bounding box center [784, 189] width 384 height 45
type textarea "ja realizou exame"
click at [909, 263] on button "Salvar" at bounding box center [932, 260] width 90 height 27
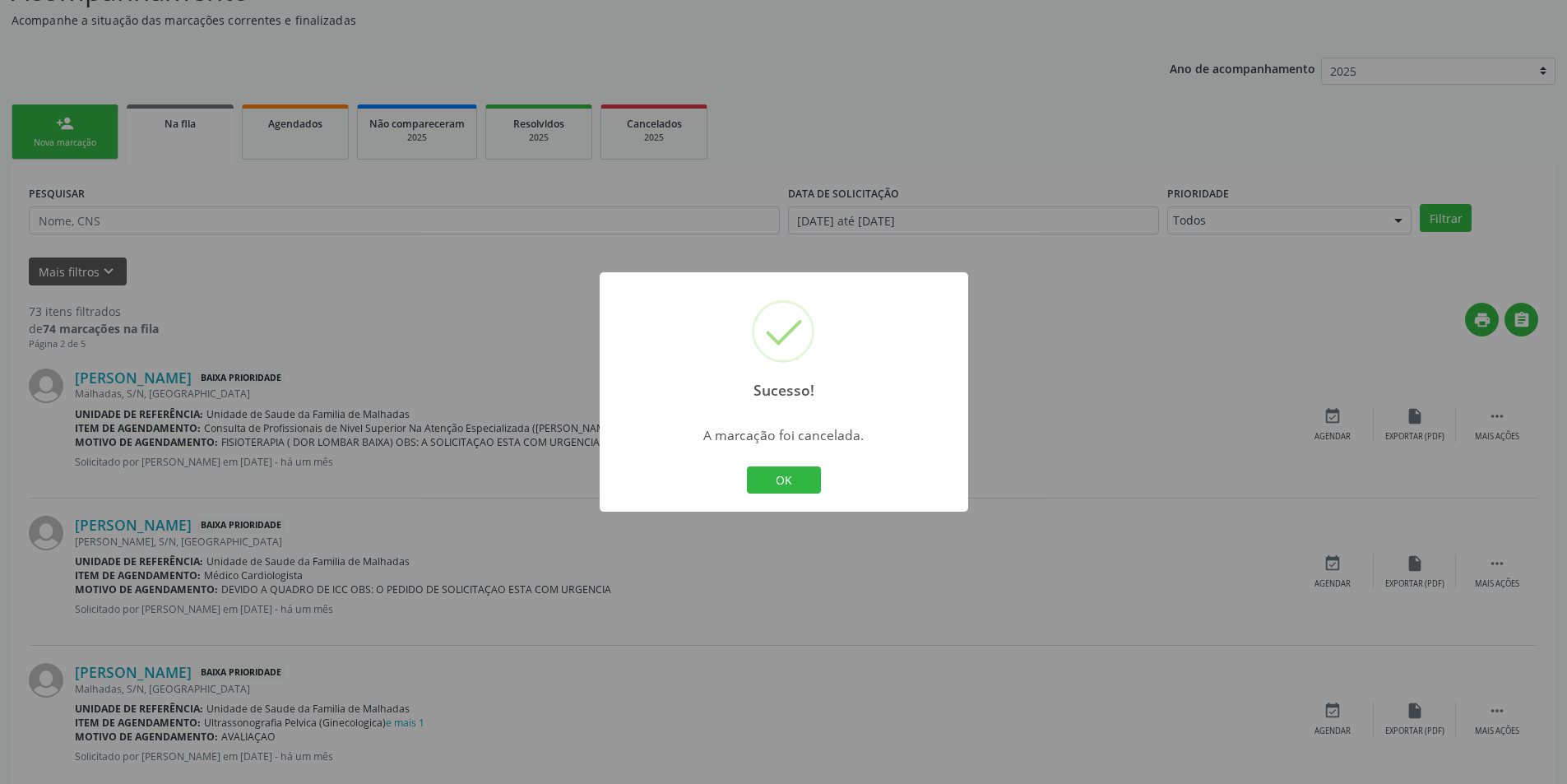
scroll to position [307, 0]
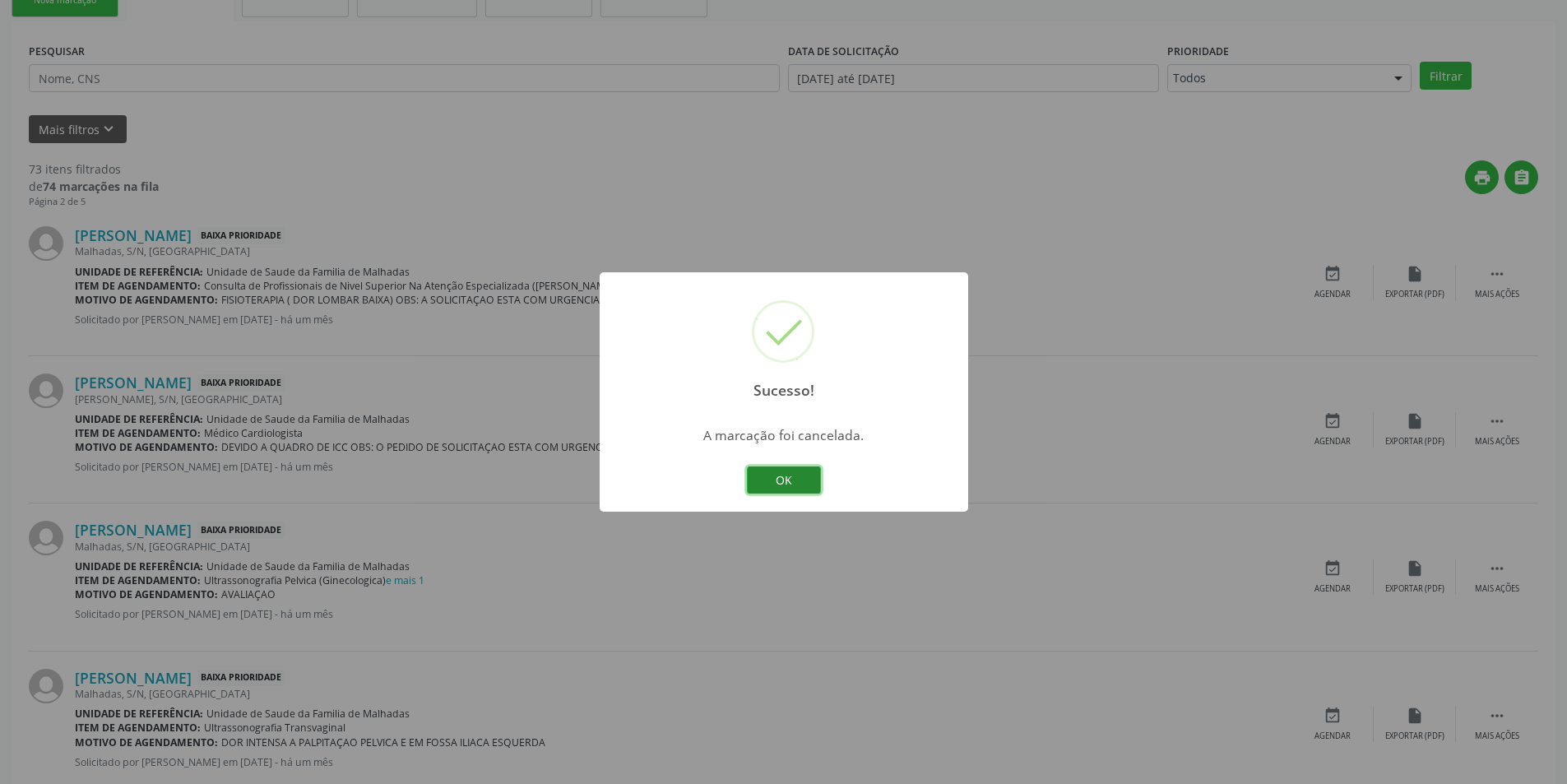
click at [772, 481] on button "OK" at bounding box center [784, 480] width 74 height 28
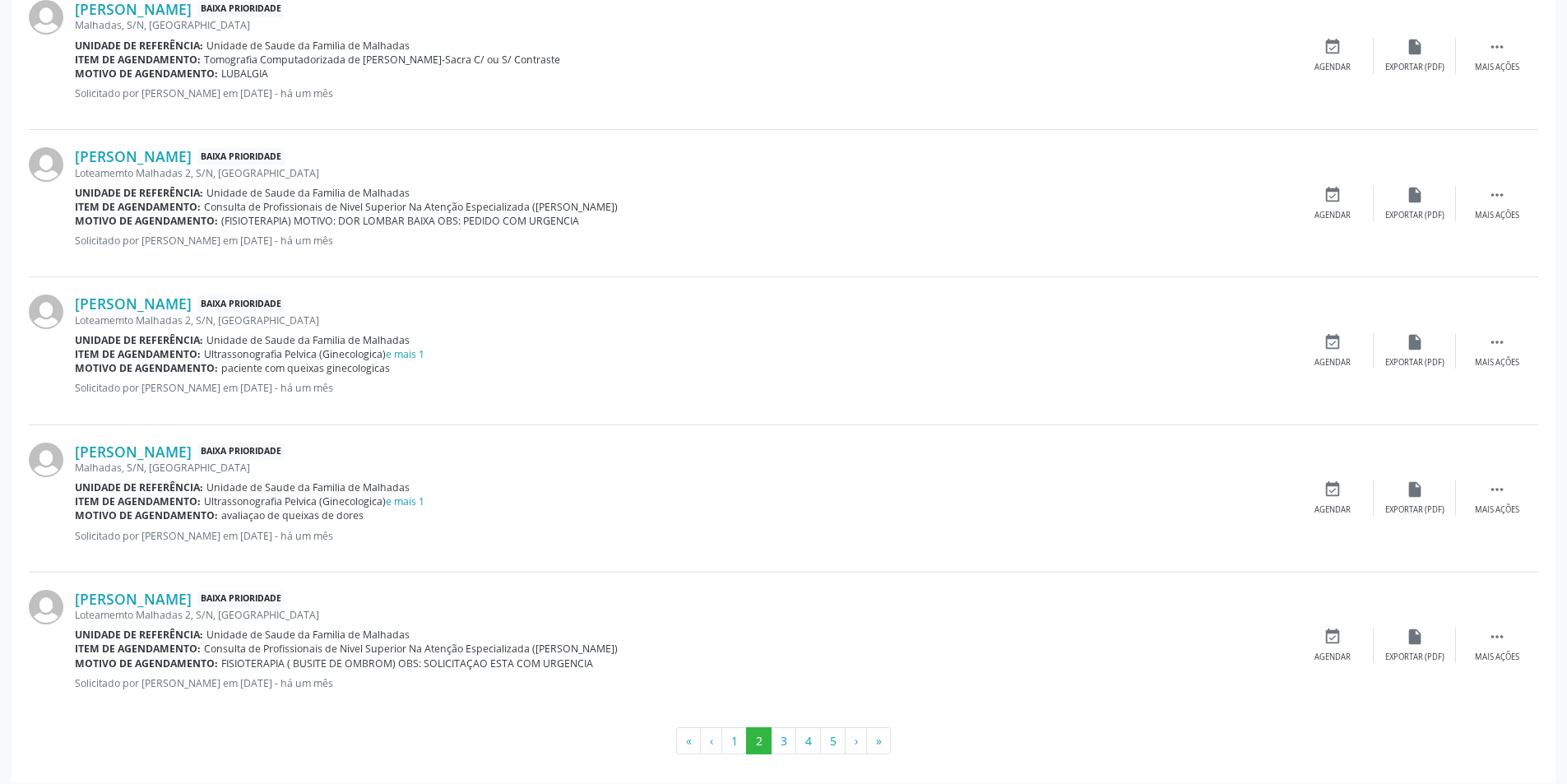
scroll to position [2017, 0]
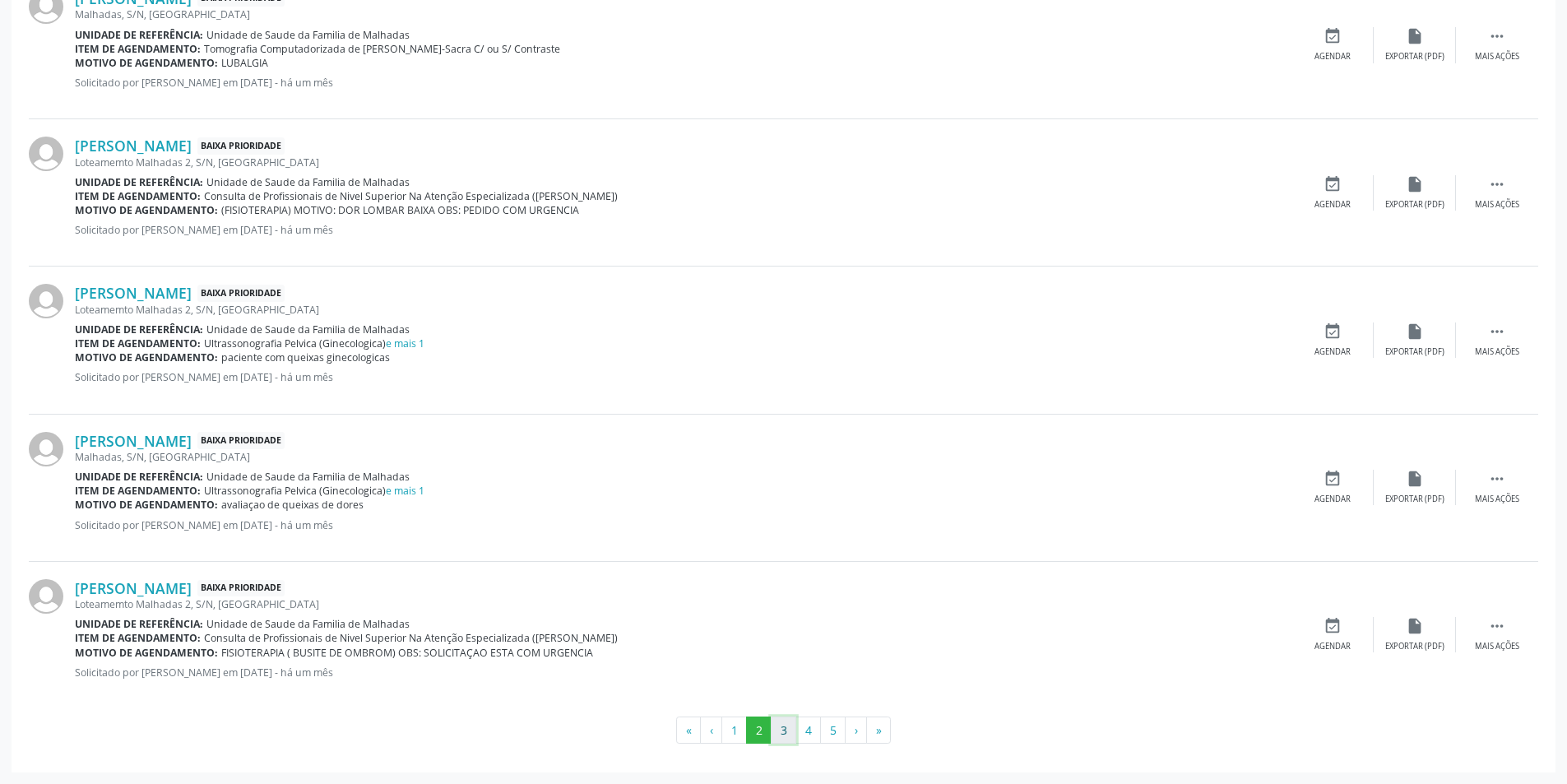
click at [781, 729] on button "3" at bounding box center [784, 730] width 26 height 28
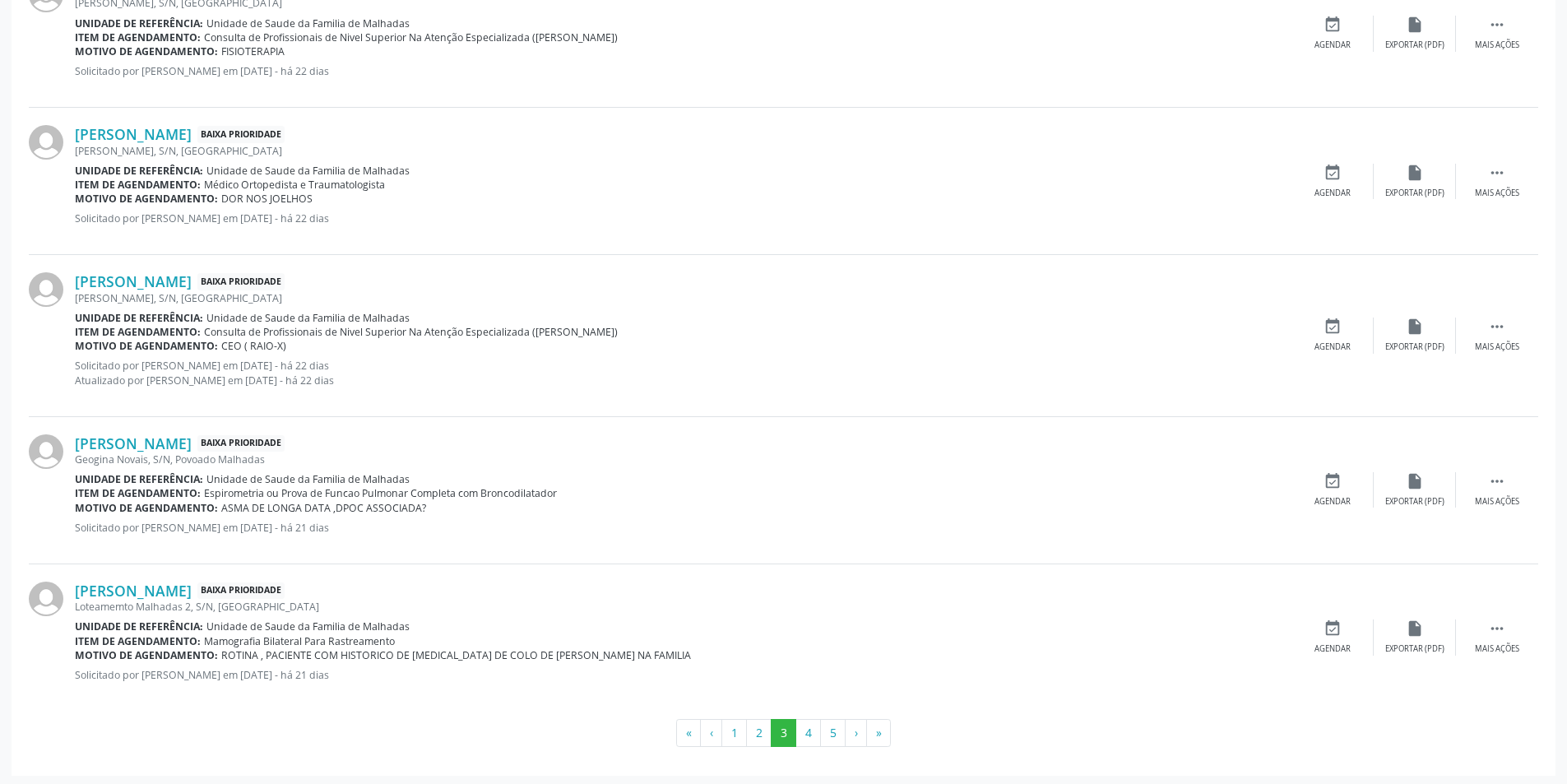
scroll to position [2032, 0]
click at [814, 736] on button "4" at bounding box center [808, 729] width 26 height 28
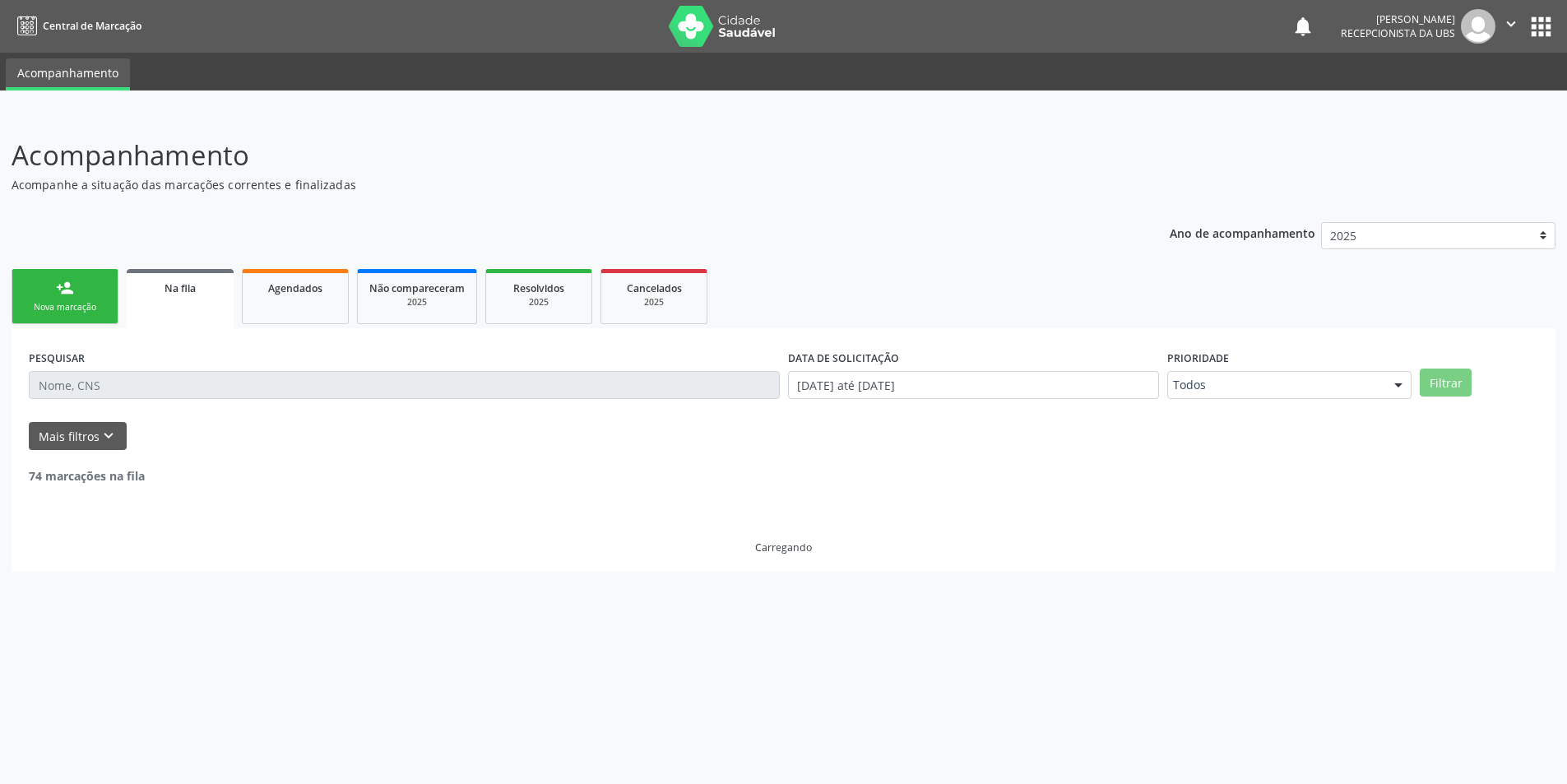
scroll to position [0, 0]
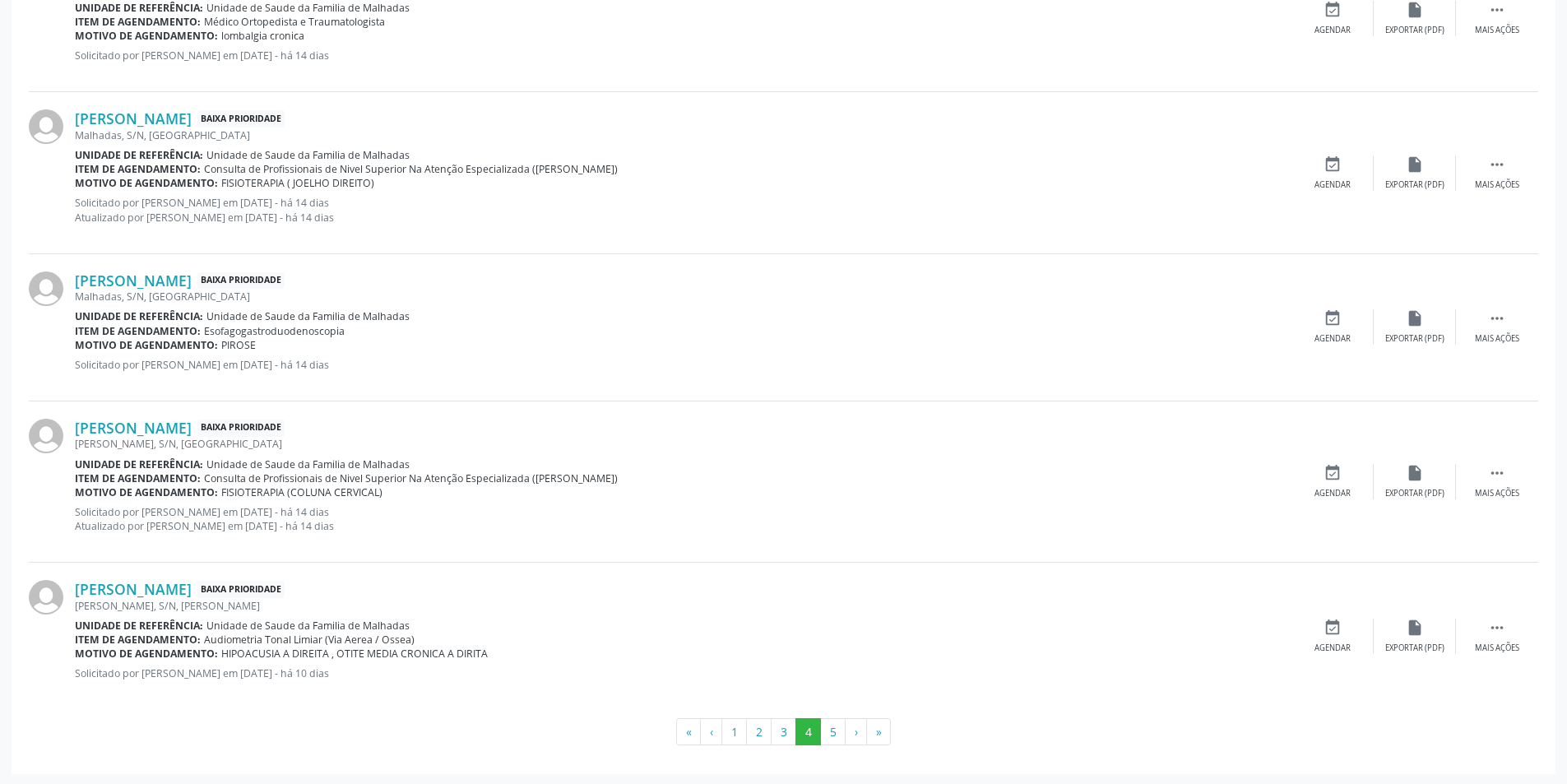
scroll to position [2073, 0]
click at [835, 737] on button "5" at bounding box center [832, 730] width 26 height 28
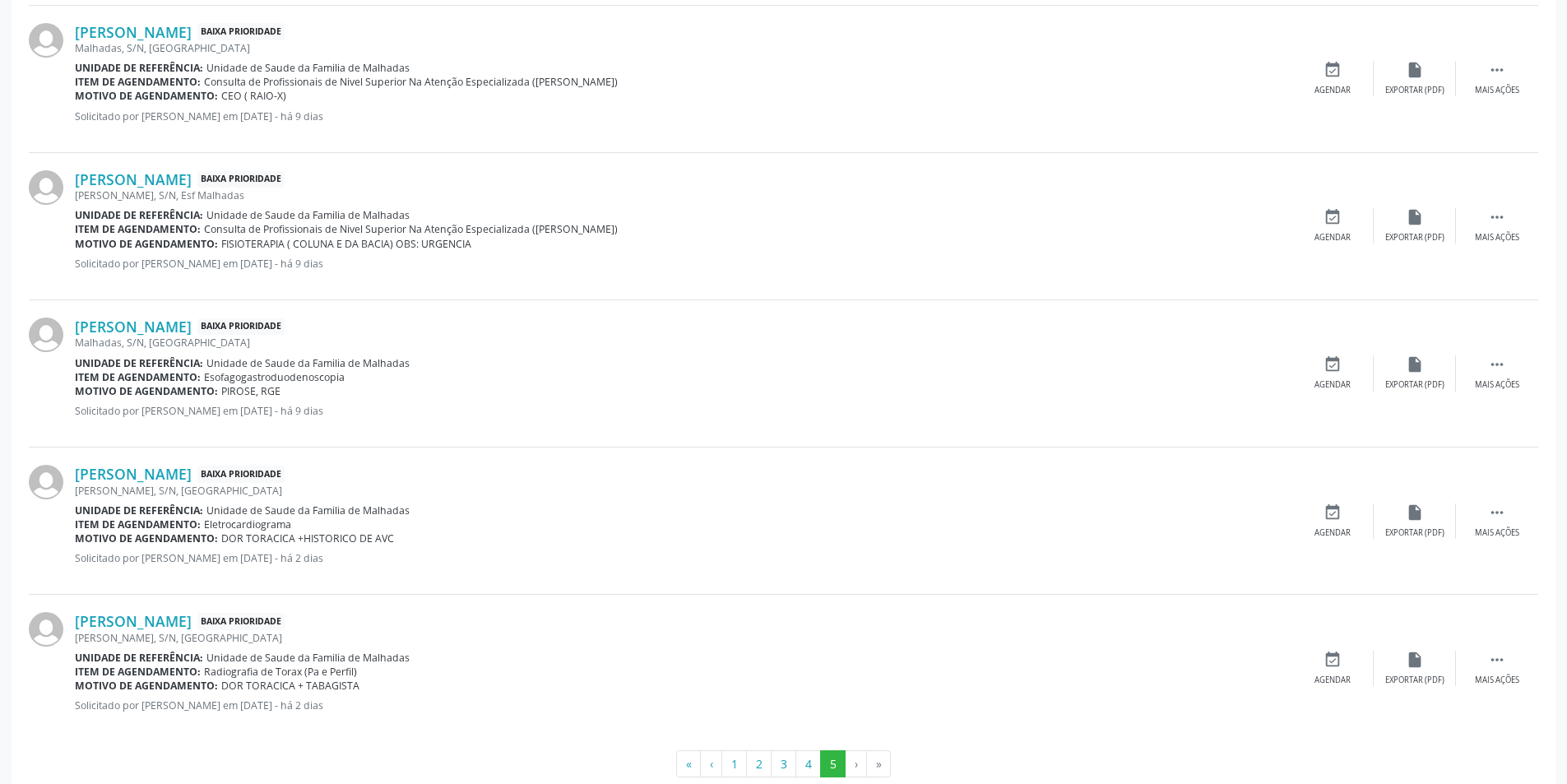
scroll to position [1723, 0]
